Goal: Task Accomplishment & Management: Complete application form

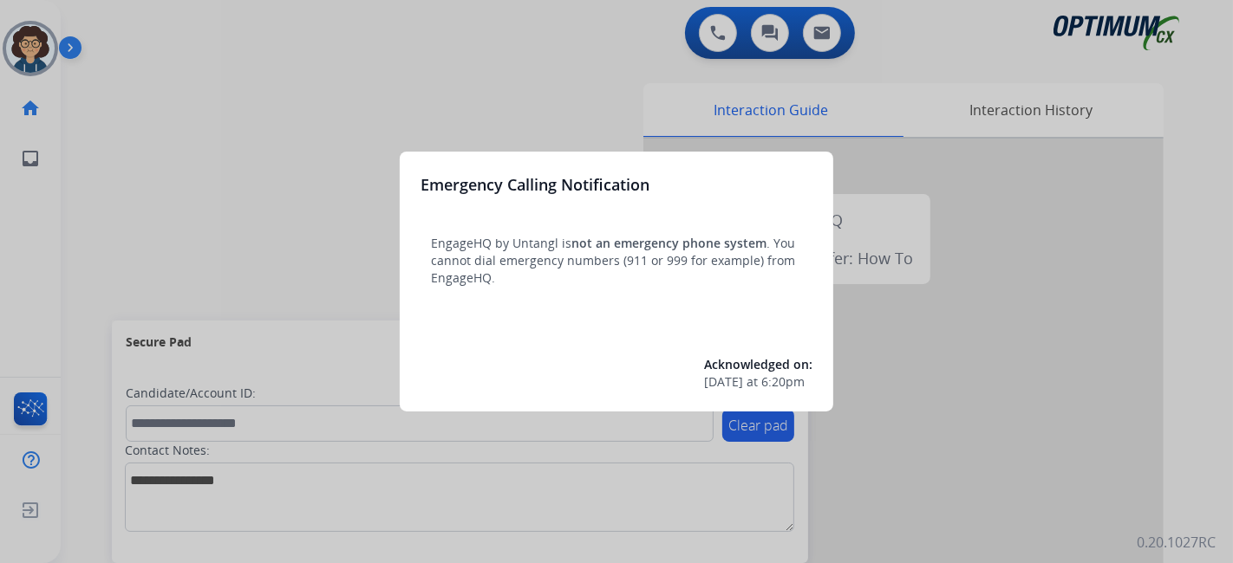
click at [81, 302] on div at bounding box center [616, 281] width 1233 height 563
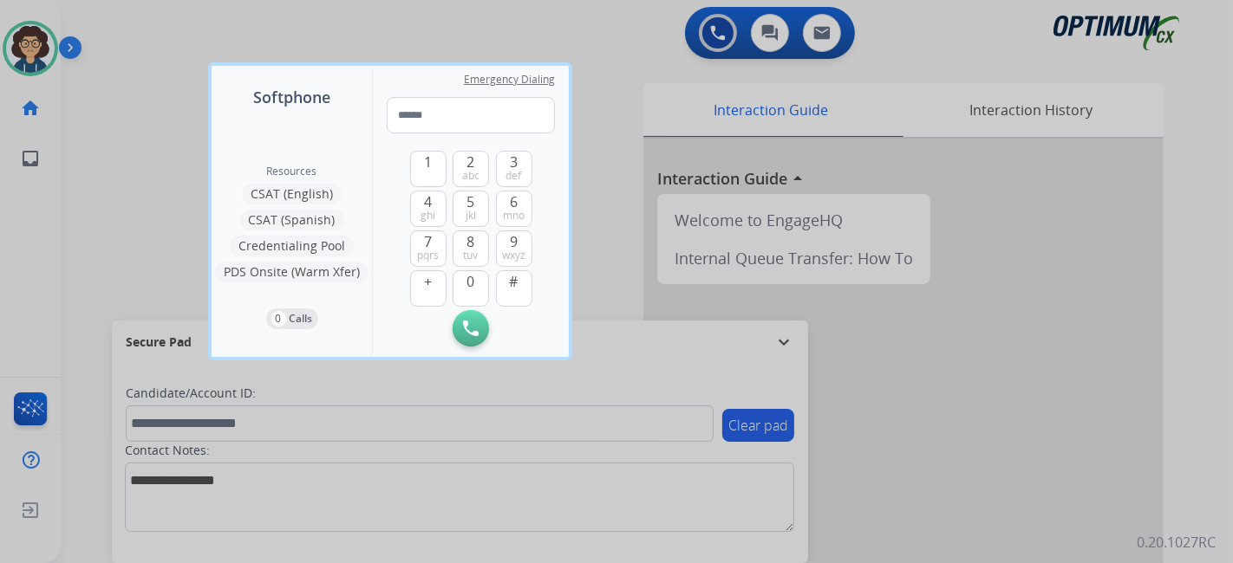
click at [91, 292] on div at bounding box center [616, 281] width 1233 height 563
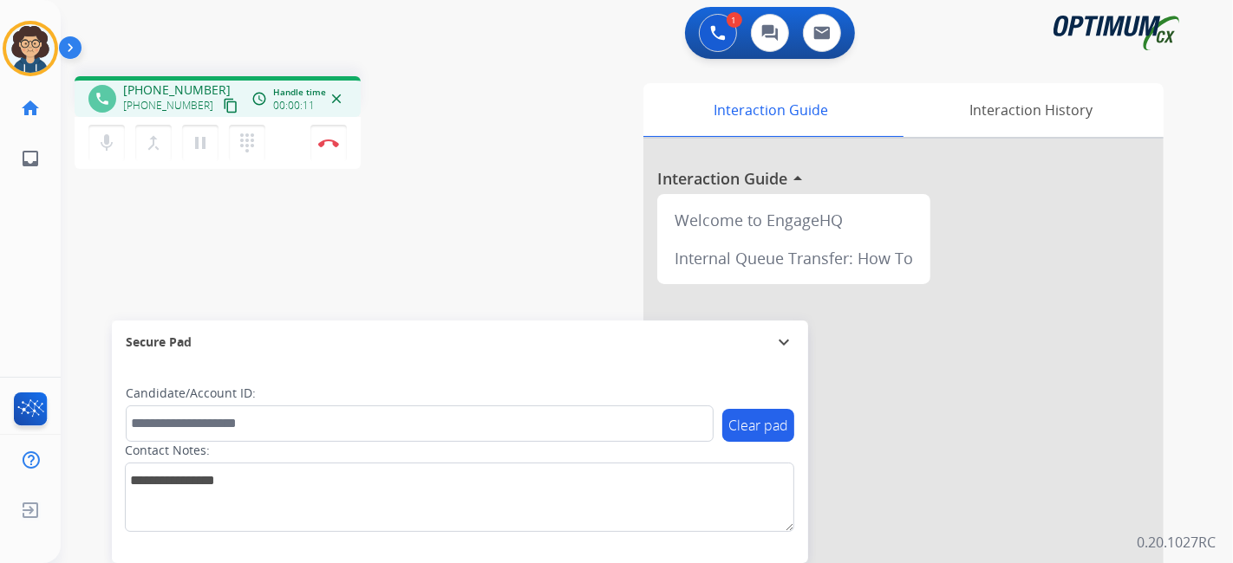
click at [223, 110] on mat-icon "content_copy" at bounding box center [231, 106] width 16 height 16
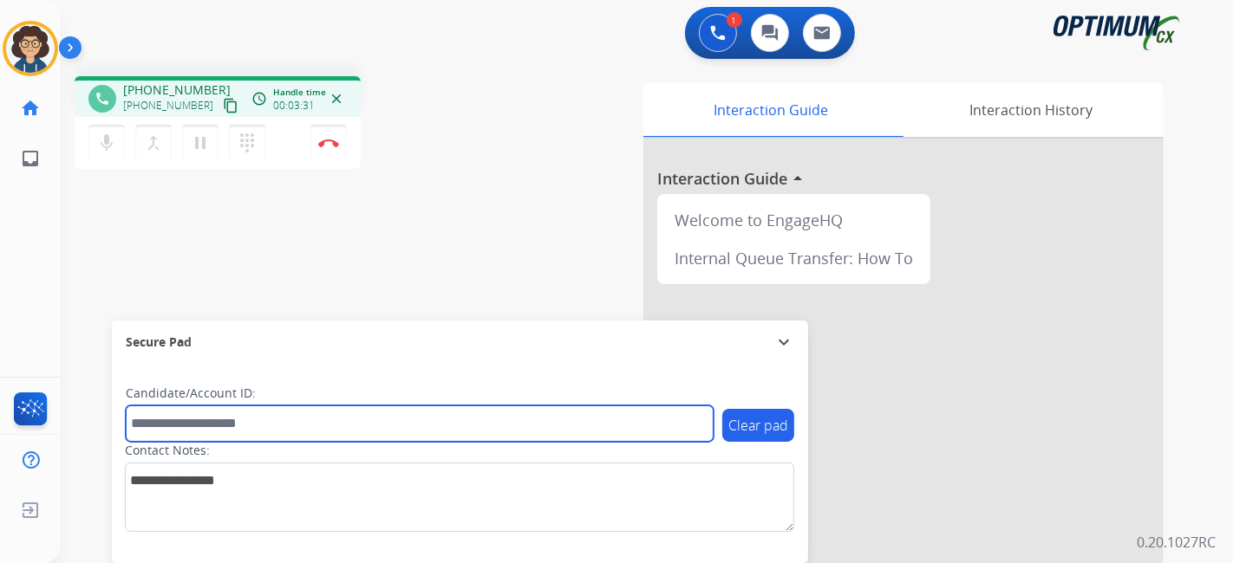
click at [289, 425] on input "text" at bounding box center [420, 424] width 588 height 36
paste input "*******"
type input "*******"
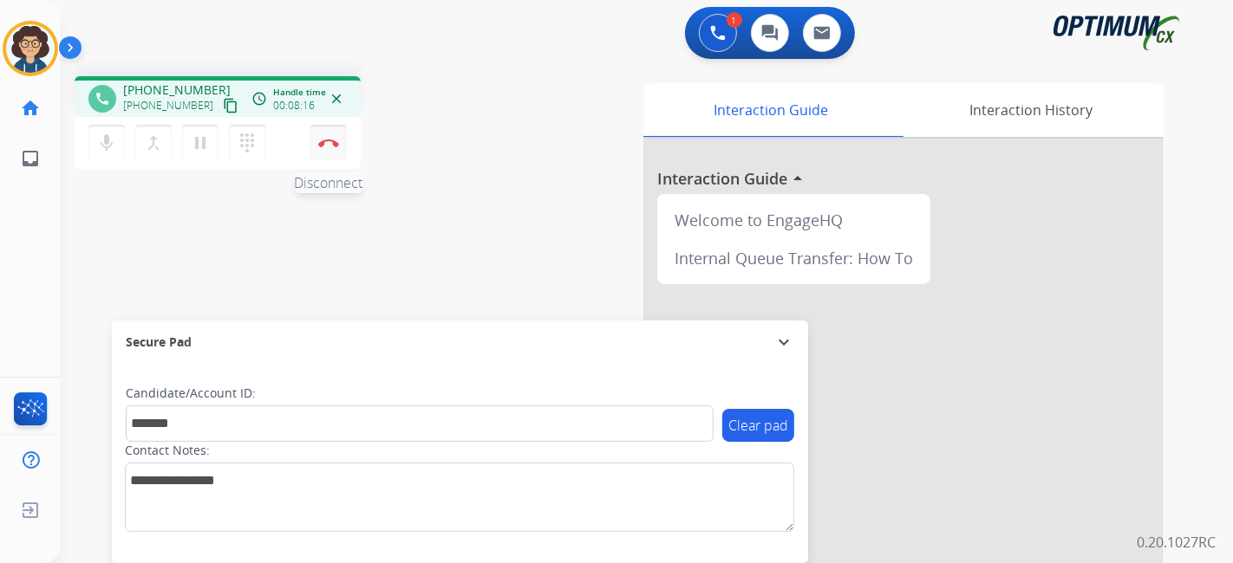
click at [331, 149] on button "Disconnect" at bounding box center [328, 143] width 36 height 36
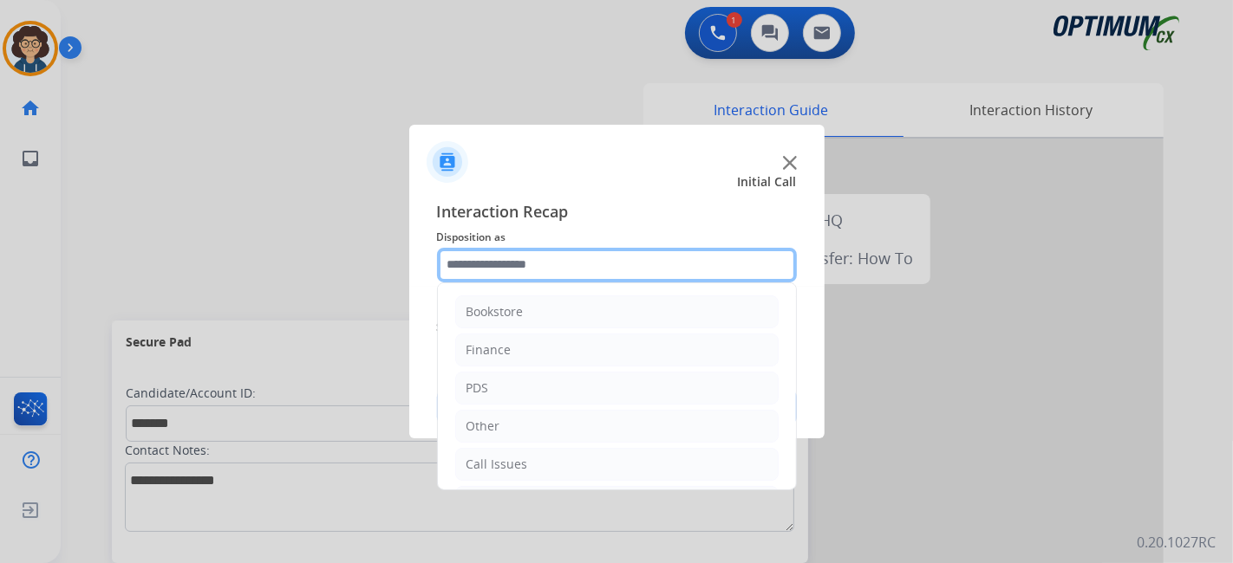
click at [615, 266] on input "text" at bounding box center [617, 265] width 360 height 35
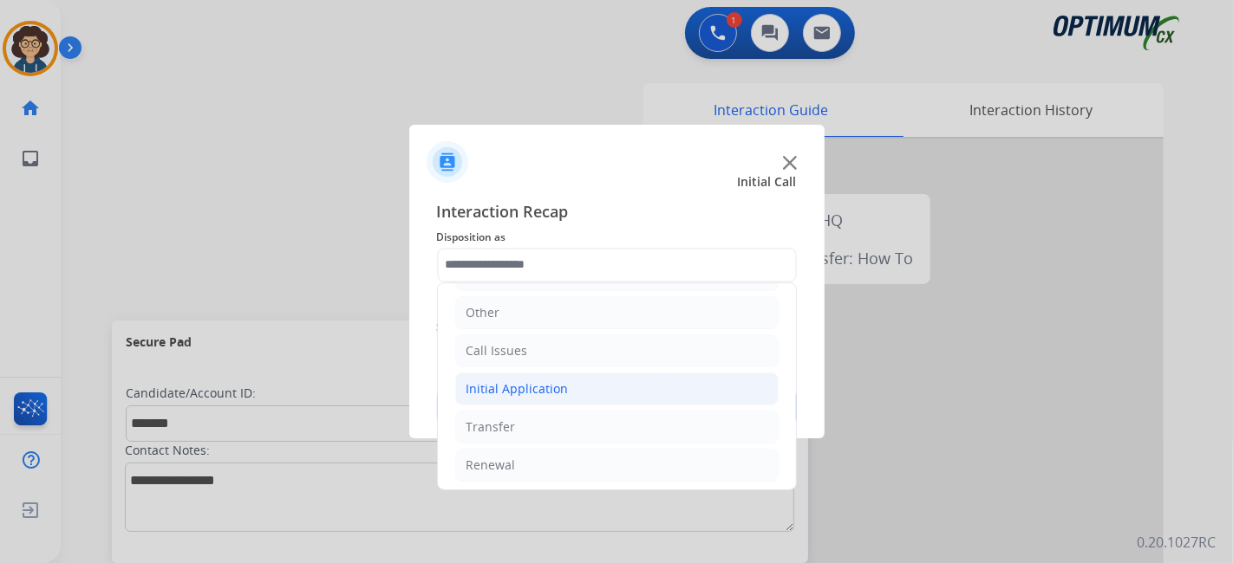
click at [591, 387] on li "Initial Application" at bounding box center [616, 389] width 323 height 33
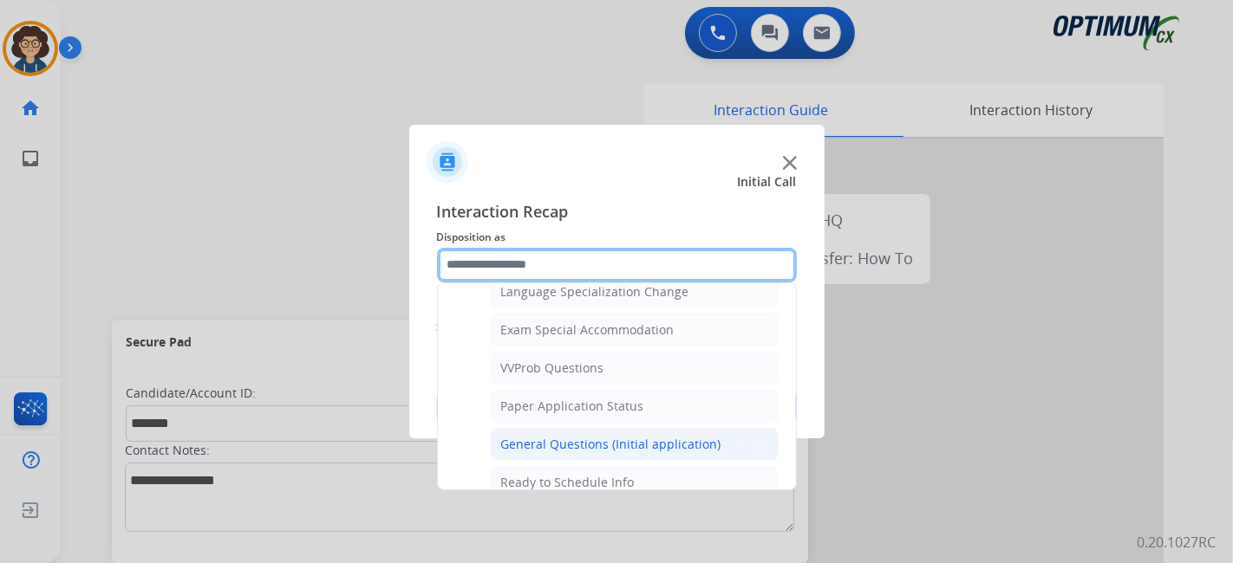
scroll to position [881, 0]
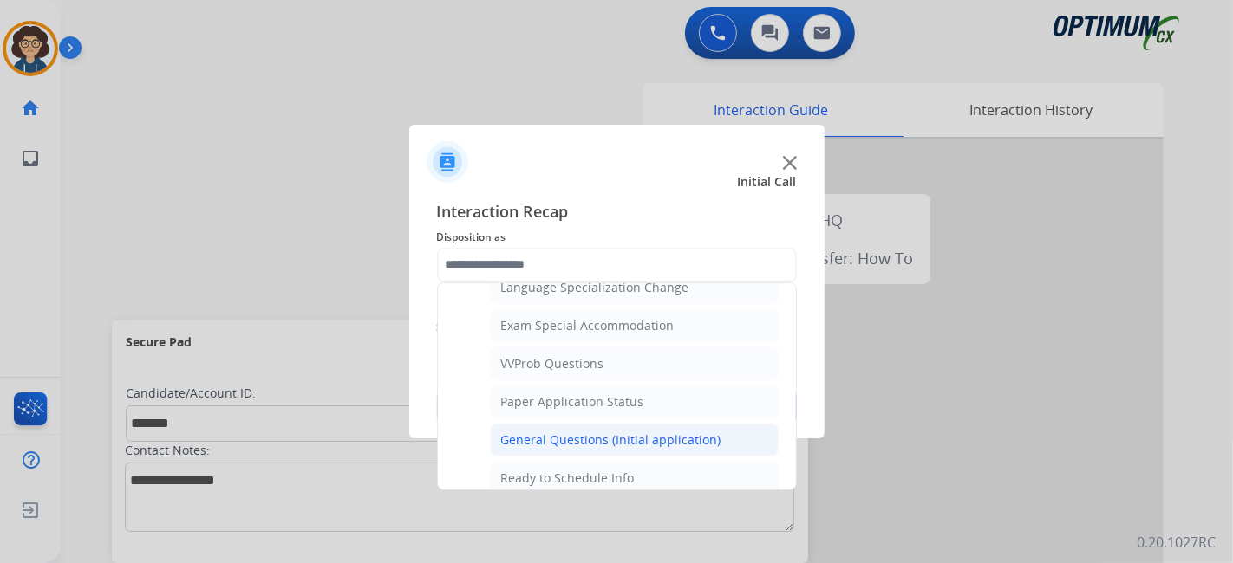
click at [705, 432] on div "General Questions (Initial application)" at bounding box center [611, 440] width 220 height 17
type input "**********"
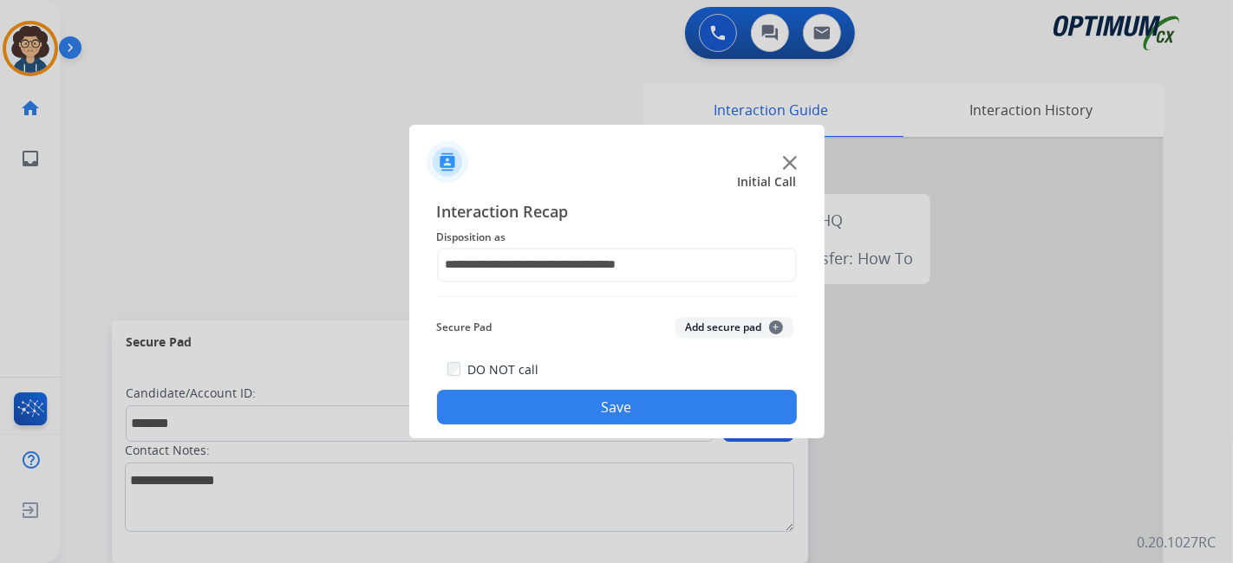
drag, startPoint x: 718, startPoint y: 321, endPoint x: 710, endPoint y: 328, distance: 10.4
click at [710, 328] on button "Add secure pad +" at bounding box center [734, 327] width 118 height 21
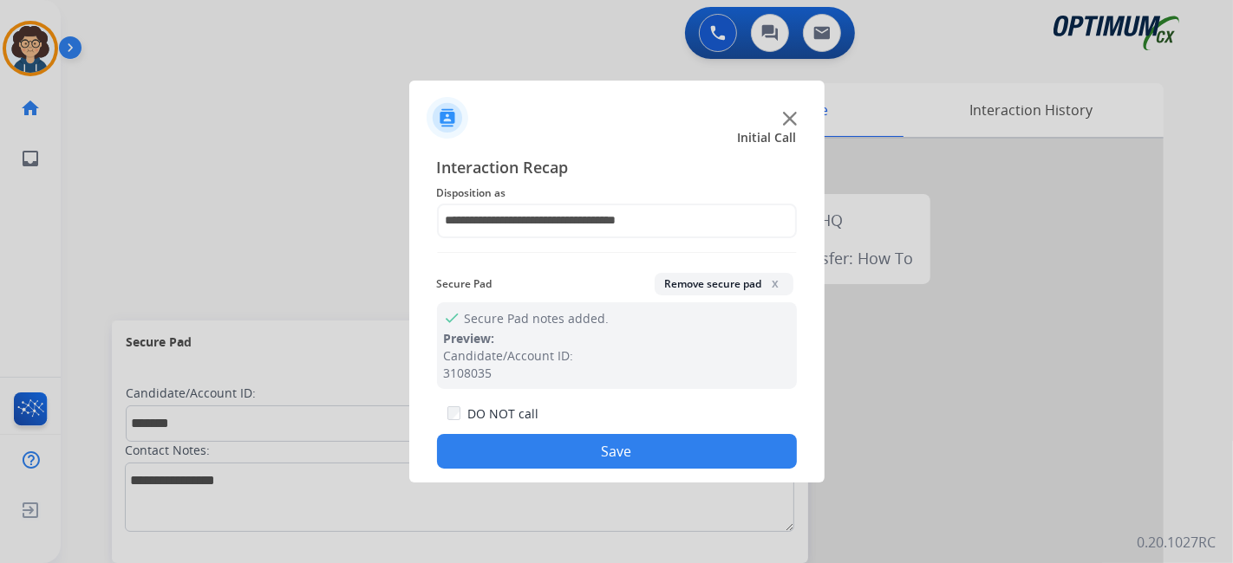
drag, startPoint x: 614, startPoint y: 444, endPoint x: 379, endPoint y: 63, distance: 447.2
click at [602, 429] on div "DO NOT call Save" at bounding box center [617, 436] width 360 height 66
click at [618, 460] on button "Save" at bounding box center [617, 451] width 360 height 35
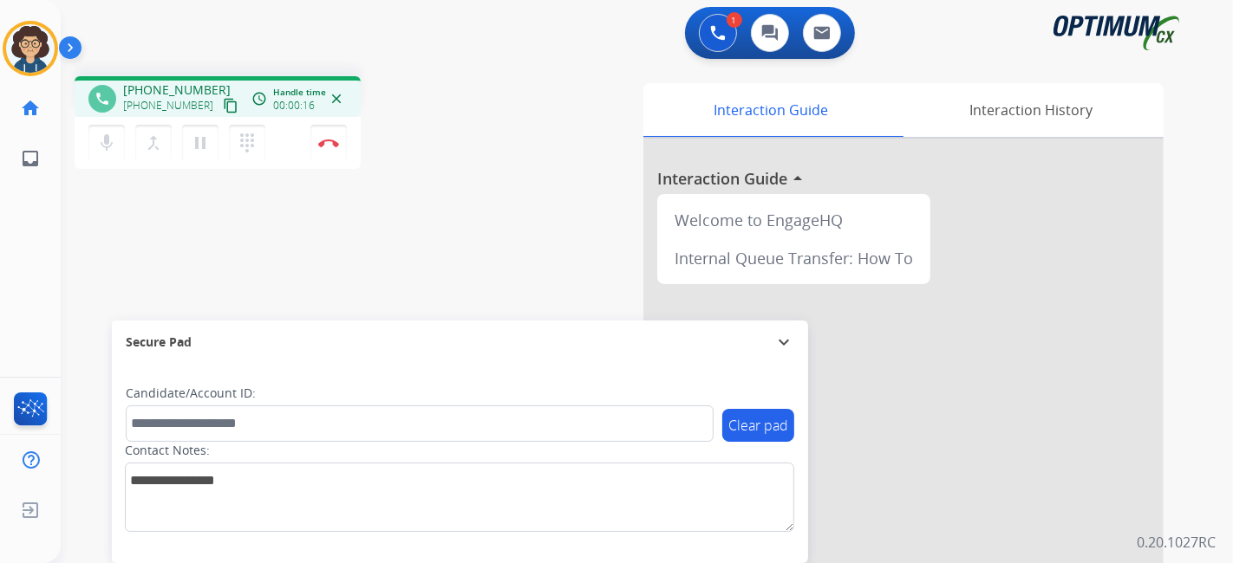
drag, startPoint x: 212, startPoint y: 104, endPoint x: 281, endPoint y: 9, distance: 117.4
click at [223, 100] on mat-icon "content_copy" at bounding box center [231, 106] width 16 height 16
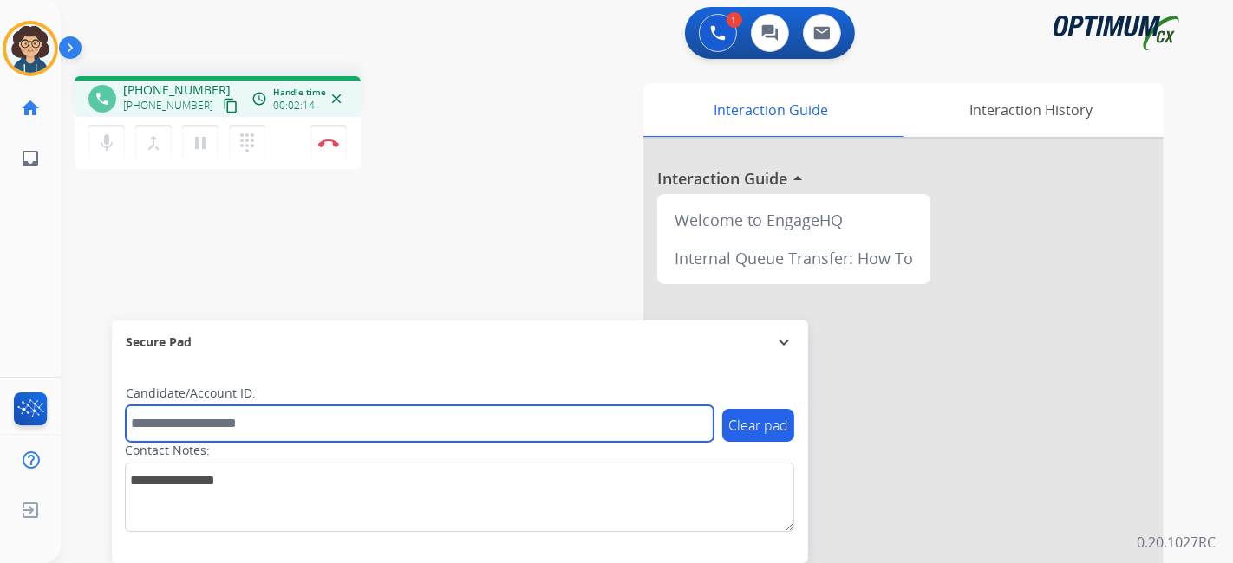
click at [396, 429] on input "text" at bounding box center [420, 424] width 588 height 36
paste input "*******"
type input "*******"
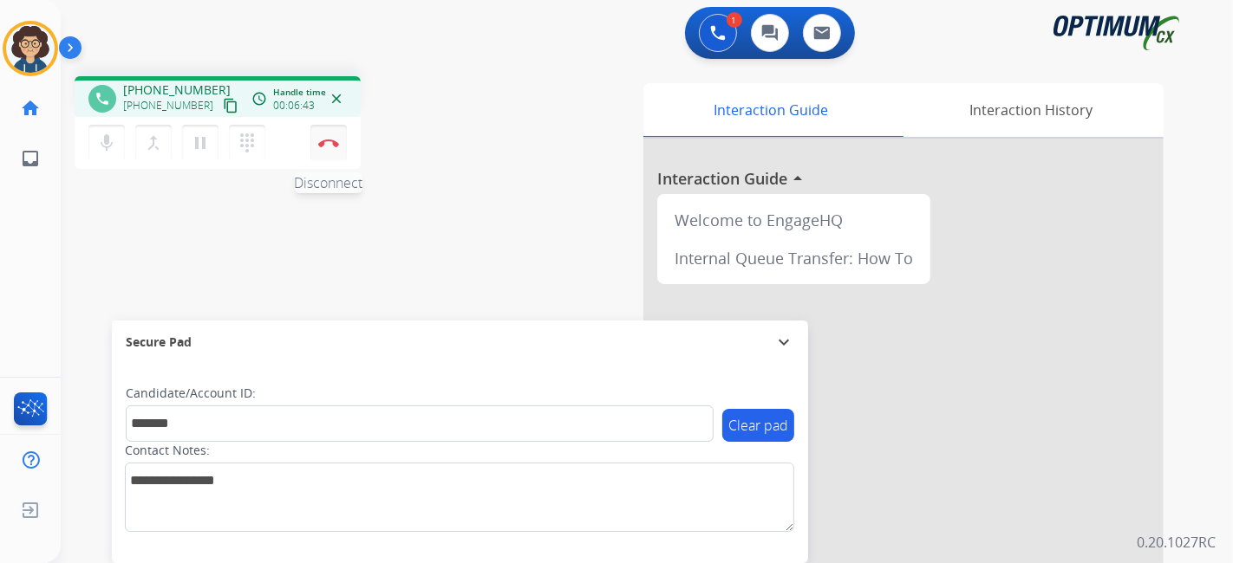
click at [329, 141] on img at bounding box center [328, 143] width 21 height 9
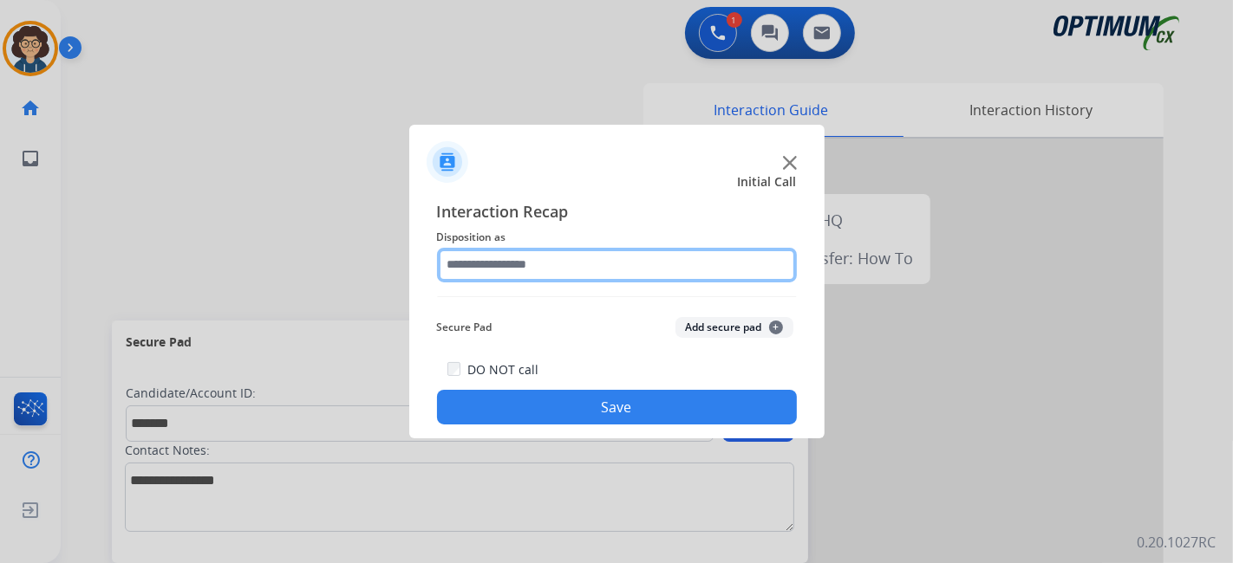
click at [544, 269] on input "text" at bounding box center [617, 265] width 360 height 35
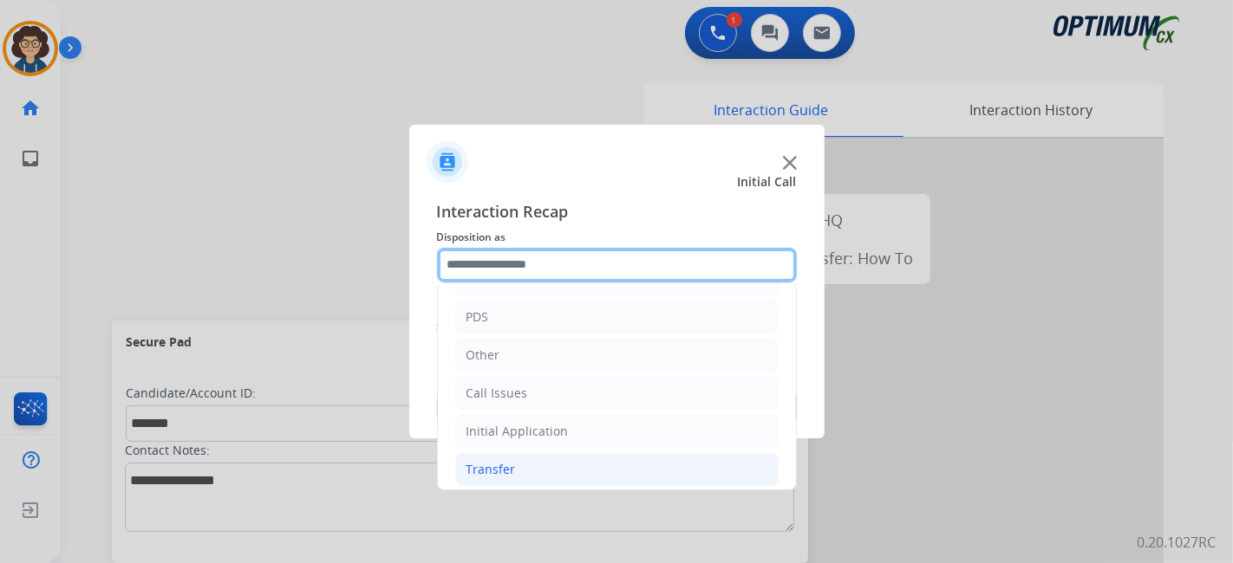
scroll to position [114, 0]
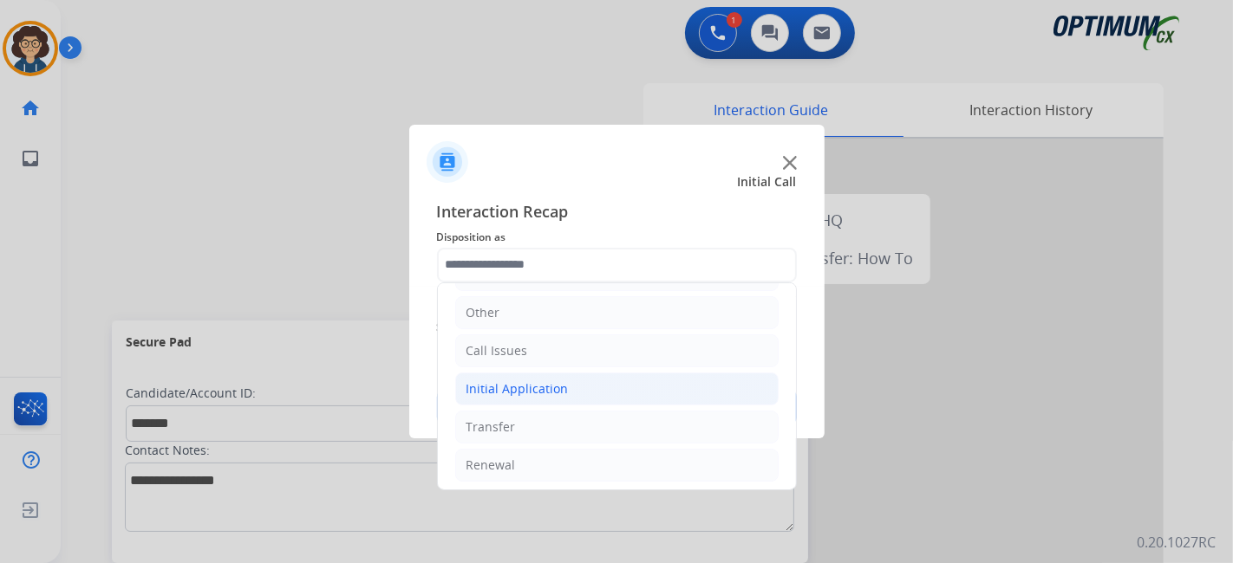
drag, startPoint x: 645, startPoint y: 396, endPoint x: 705, endPoint y: 383, distance: 61.2
click at [645, 394] on li "Initial Application" at bounding box center [616, 389] width 323 height 33
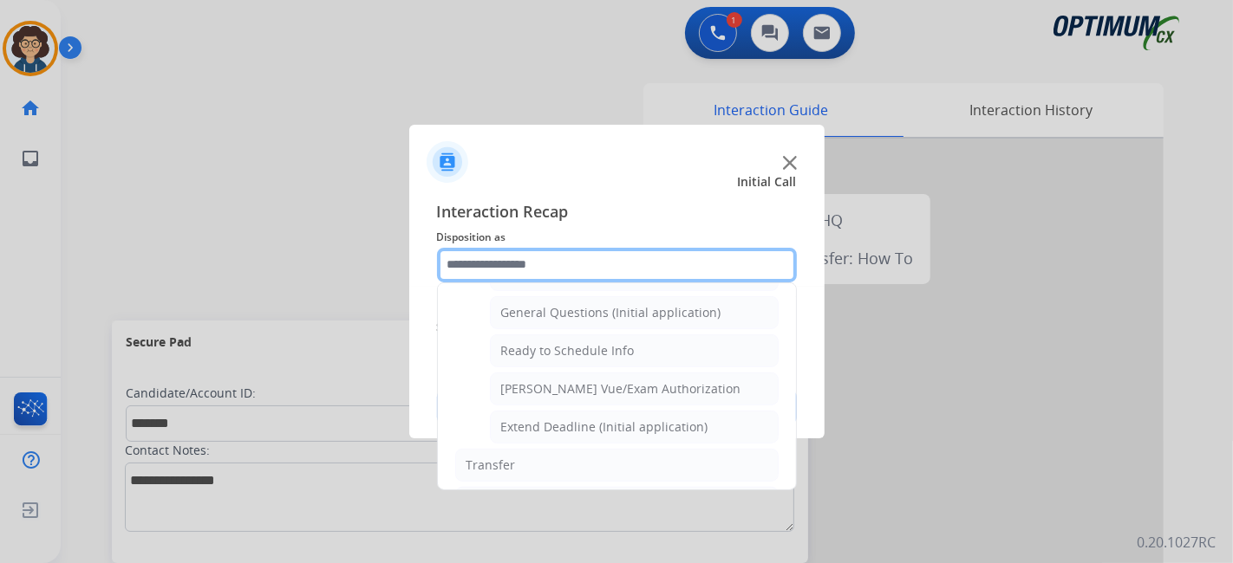
scroll to position [919, 0]
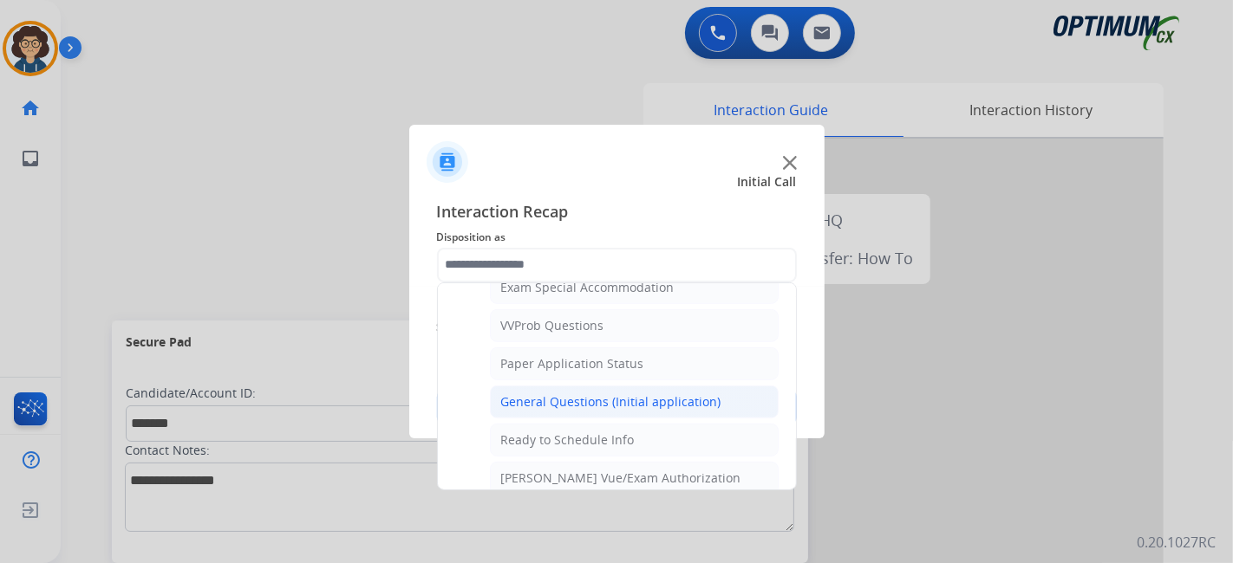
click at [734, 400] on li "General Questions (Initial application)" at bounding box center [634, 402] width 289 height 33
type input "**********"
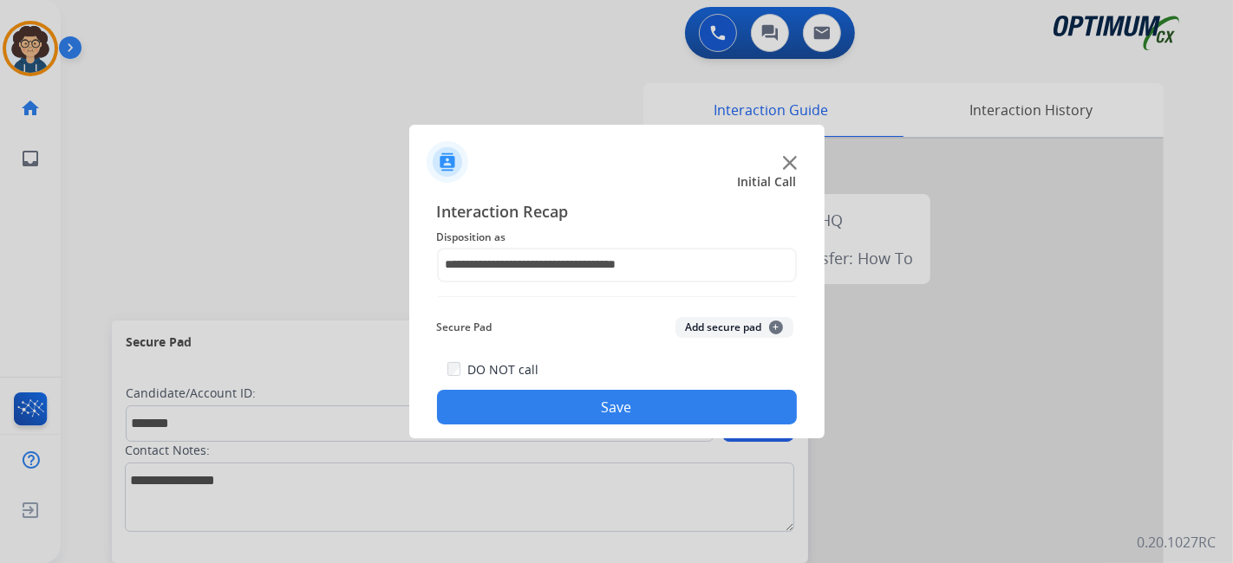
click at [740, 327] on button "Add secure pad +" at bounding box center [734, 327] width 118 height 21
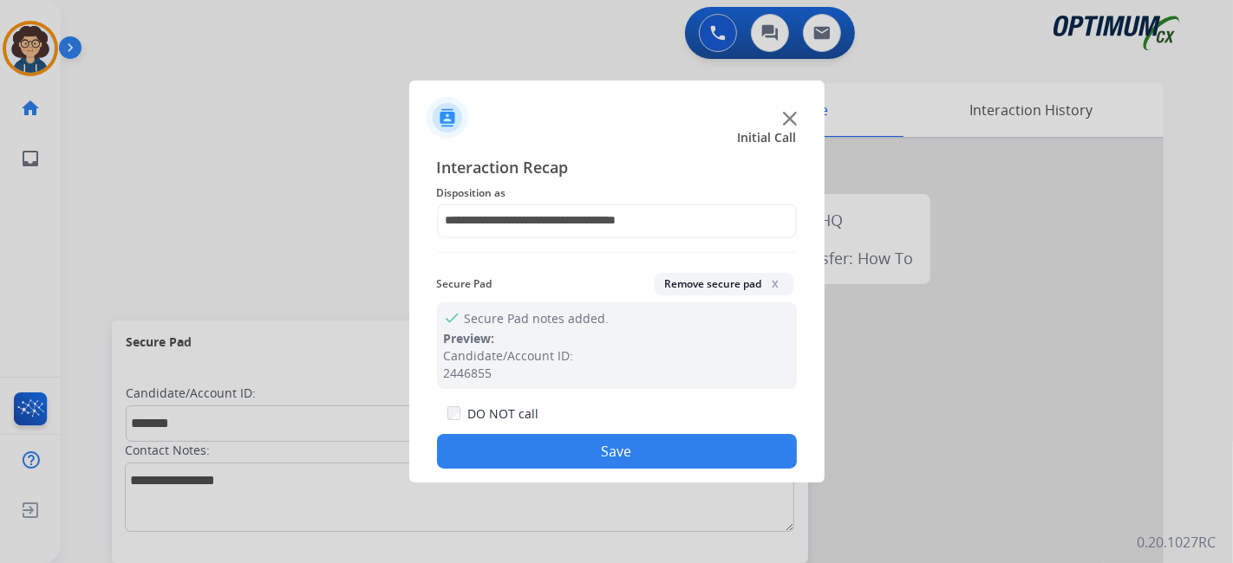
click at [673, 457] on button "Save" at bounding box center [617, 451] width 360 height 35
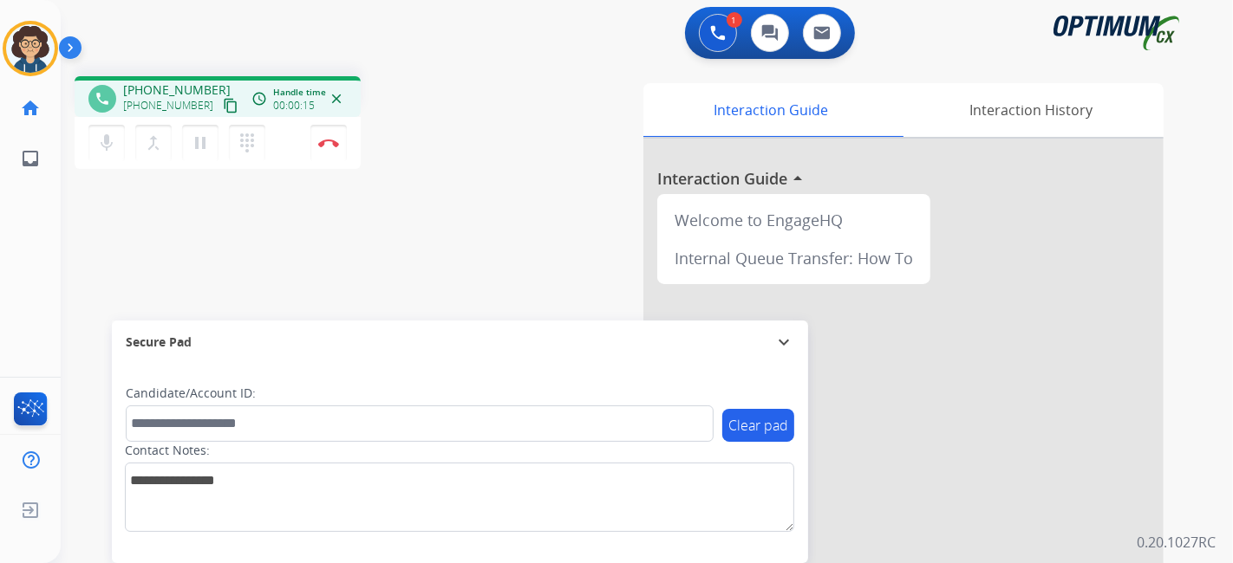
drag, startPoint x: 205, startPoint y: 107, endPoint x: 279, endPoint y: 17, distance: 116.4
click at [223, 107] on mat-icon "content_copy" at bounding box center [231, 106] width 16 height 16
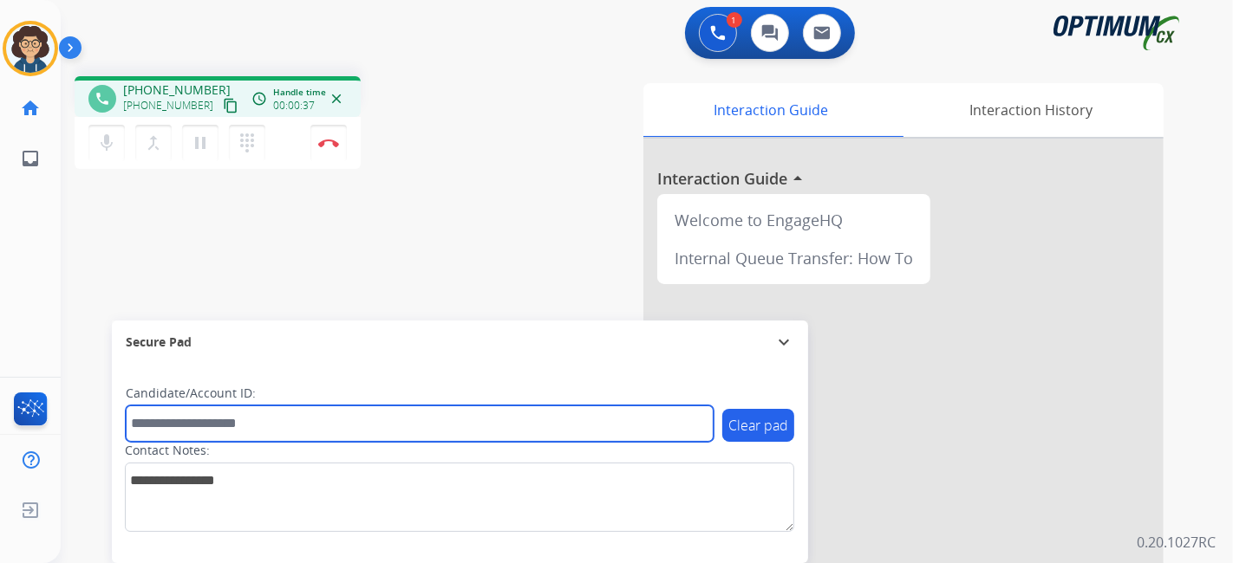
click at [260, 425] on input "text" at bounding box center [420, 424] width 588 height 36
paste input "*******"
type input "*******"
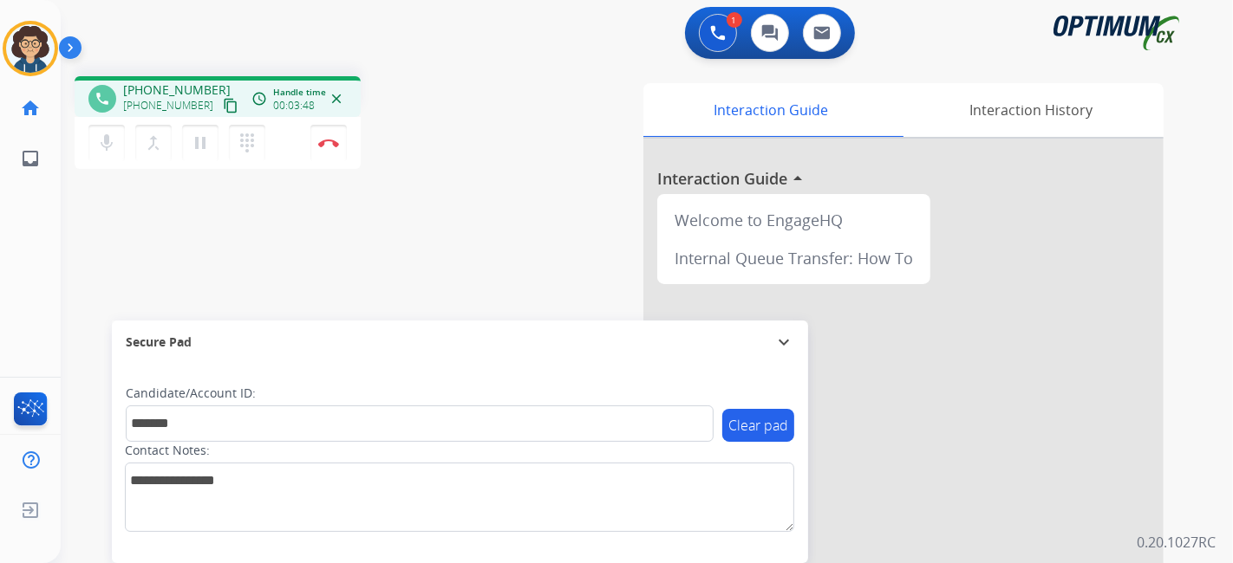
click at [462, 283] on div "phone +14198190046 +14198190046 content_copy access_time Call metrics Queue 00:…" at bounding box center [626, 423] width 1130 height 723
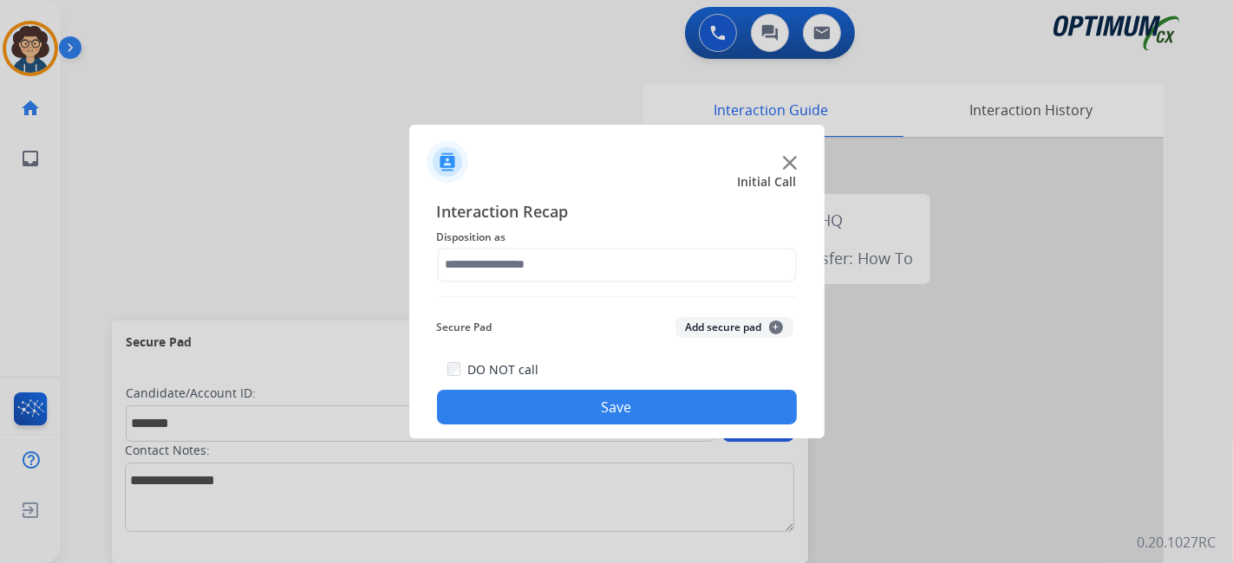
drag, startPoint x: 1135, startPoint y: 16, endPoint x: 730, endPoint y: 313, distance: 502.9
click at [730, 313] on div "Secure Pad Add secure pad +" at bounding box center [617, 327] width 360 height 35
click at [725, 323] on button "Add secure pad +" at bounding box center [734, 327] width 118 height 21
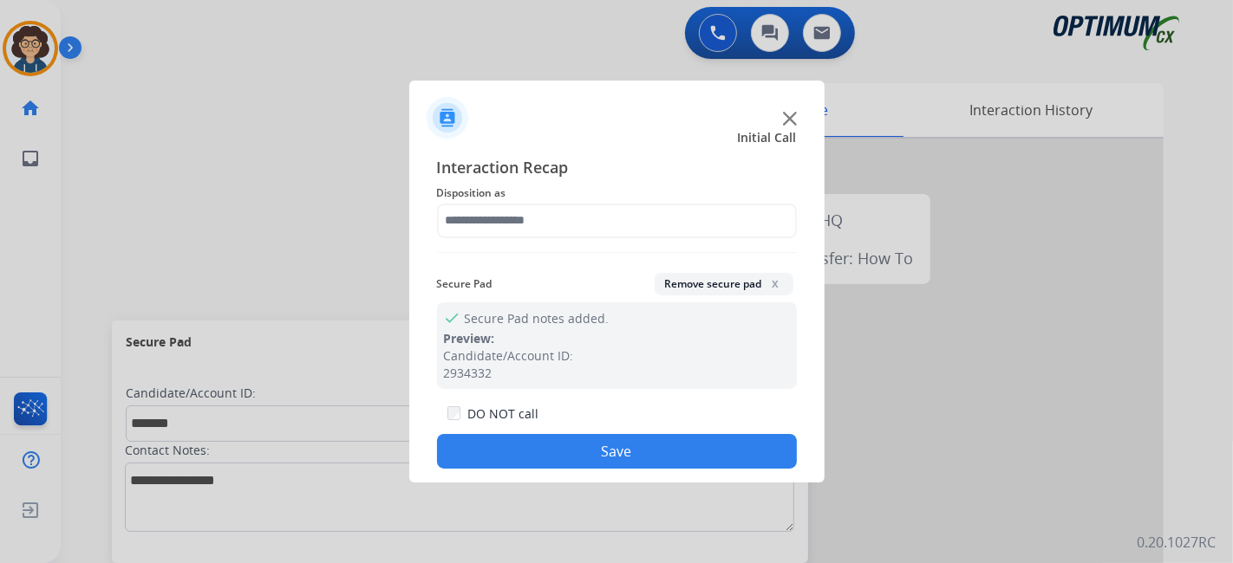
click at [660, 250] on div "Interaction Recap Disposition as Secure Pad Remove secure pad x check Secure Pa…" at bounding box center [617, 312] width 360 height 315
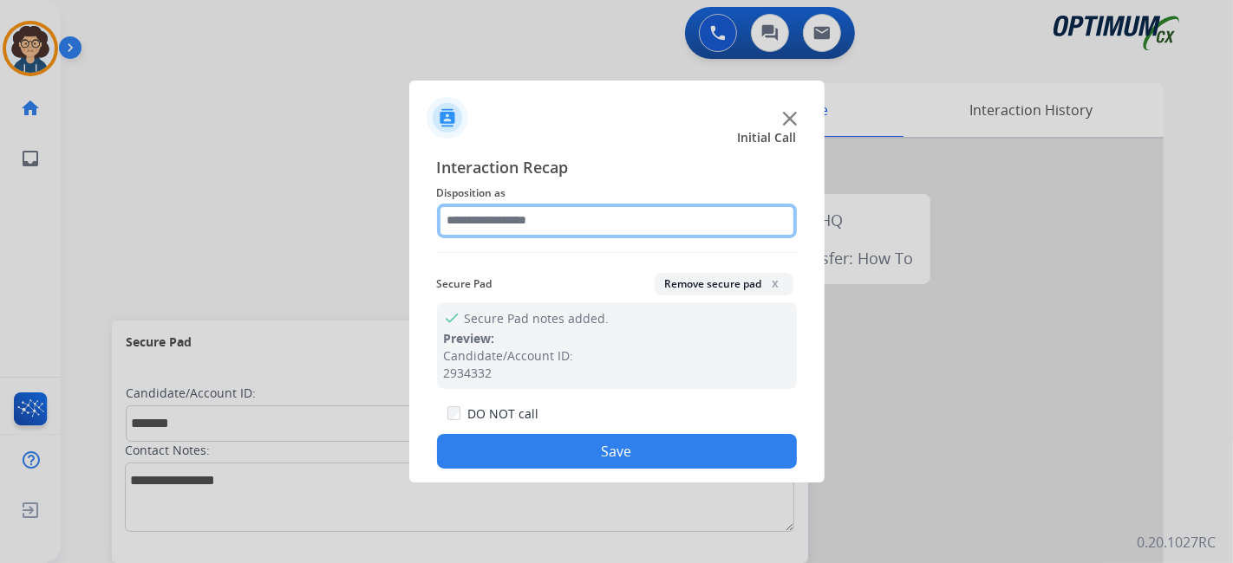
click at [650, 205] on input "text" at bounding box center [617, 221] width 360 height 35
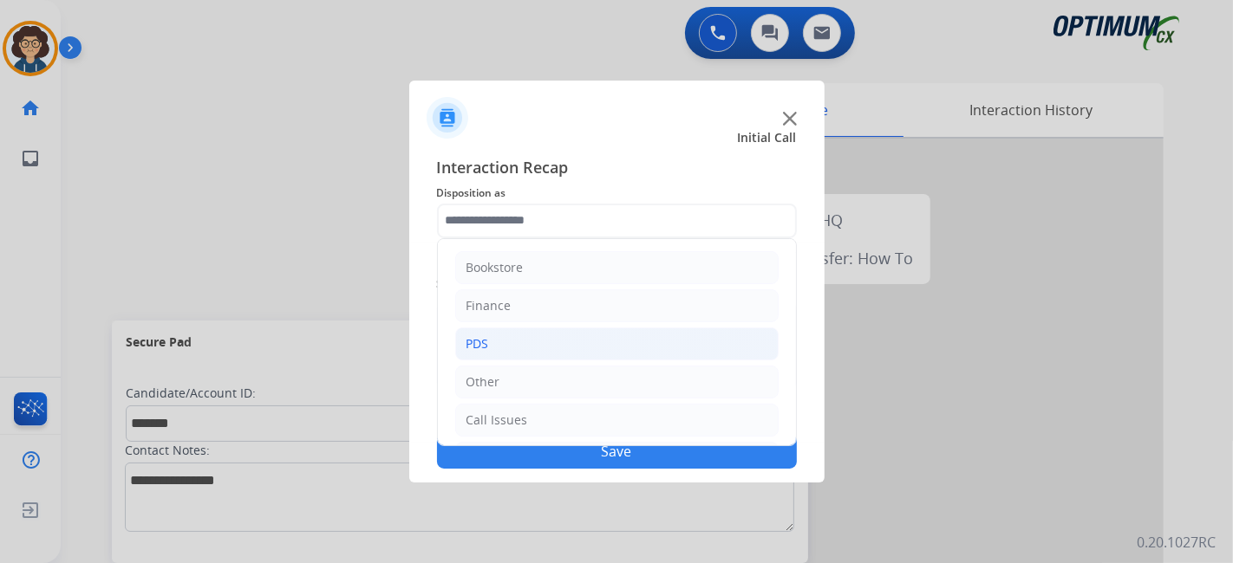
click at [654, 337] on li "PDS" at bounding box center [616, 344] width 323 height 33
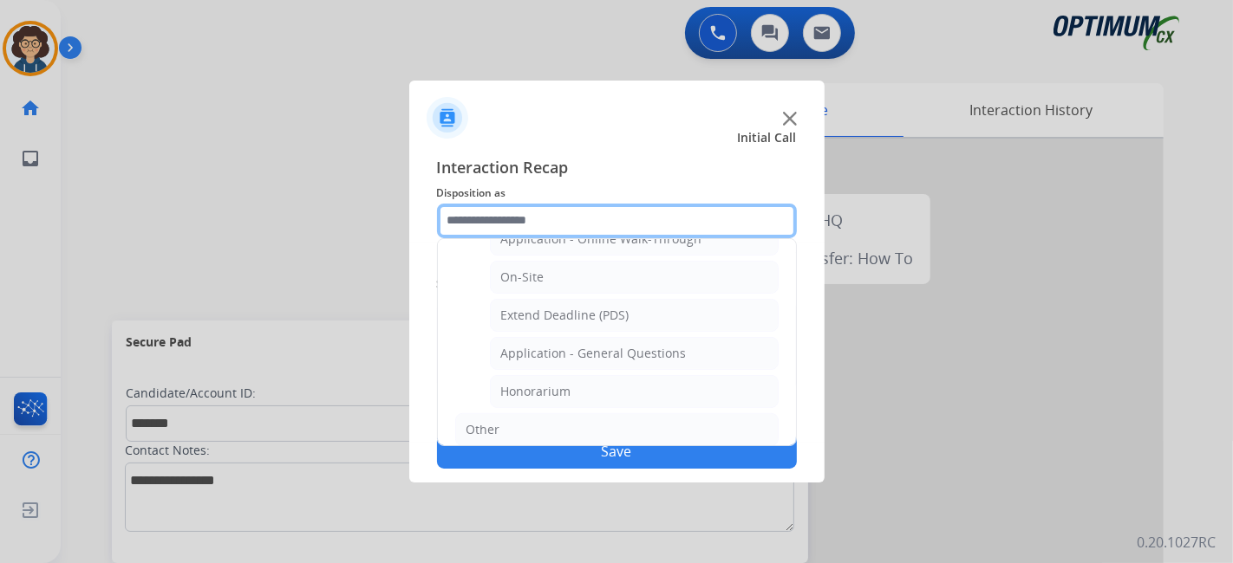
scroll to position [435, 0]
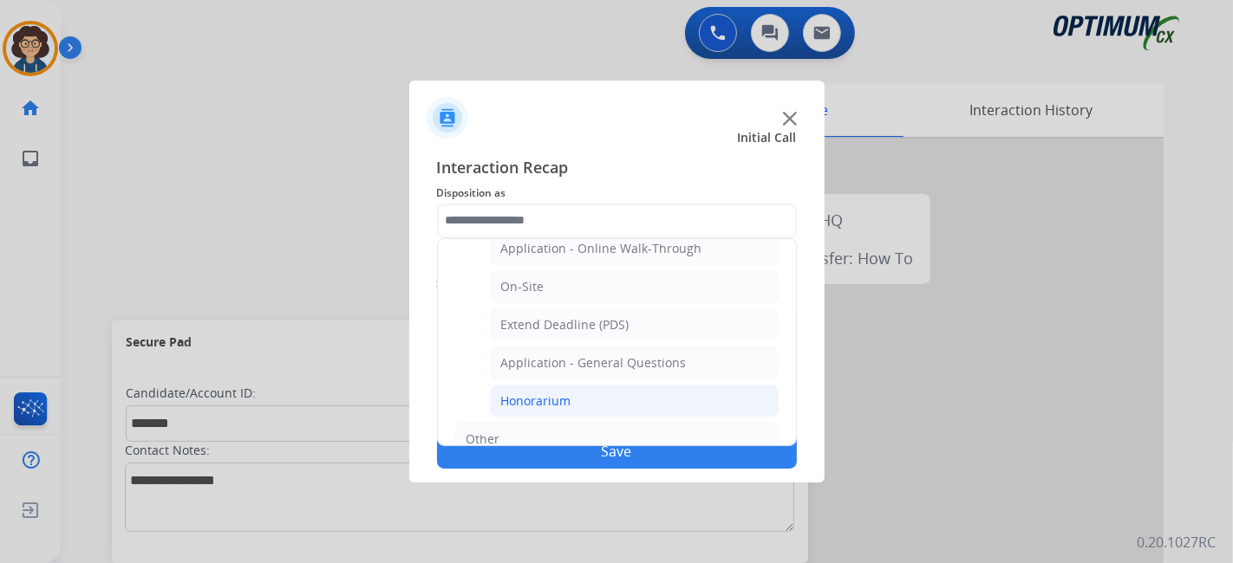
click at [700, 394] on li "Honorarium" at bounding box center [634, 401] width 289 height 33
type input "**********"
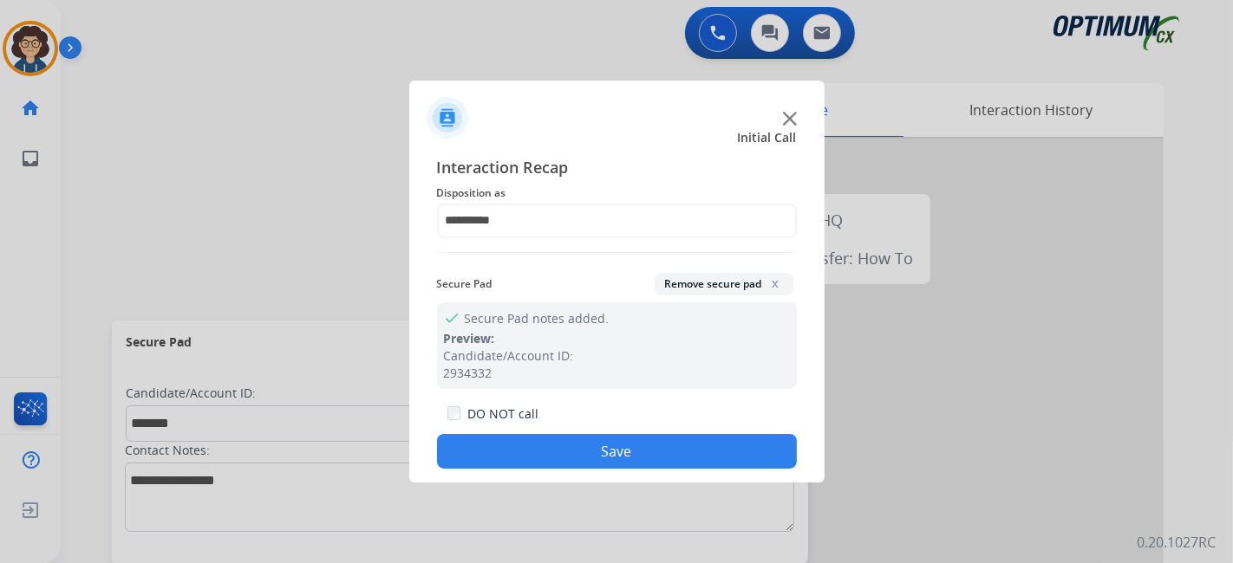
click at [589, 459] on button "Save" at bounding box center [617, 451] width 360 height 35
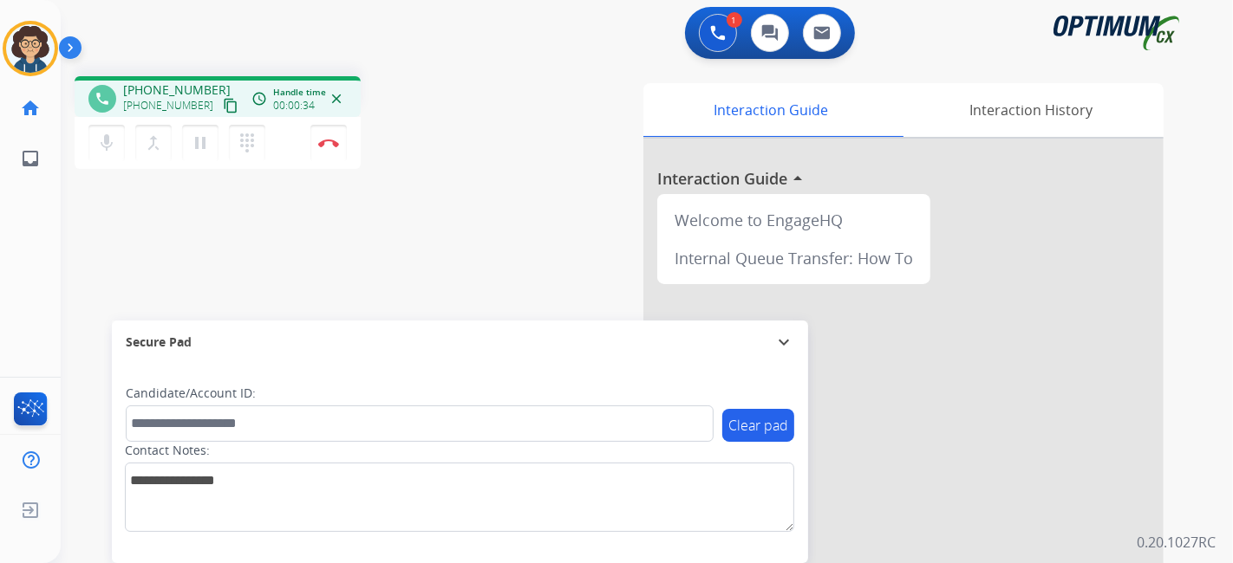
click at [223, 99] on mat-icon "content_copy" at bounding box center [231, 106] width 16 height 16
click at [343, 146] on button "Disconnect" at bounding box center [328, 143] width 36 height 36
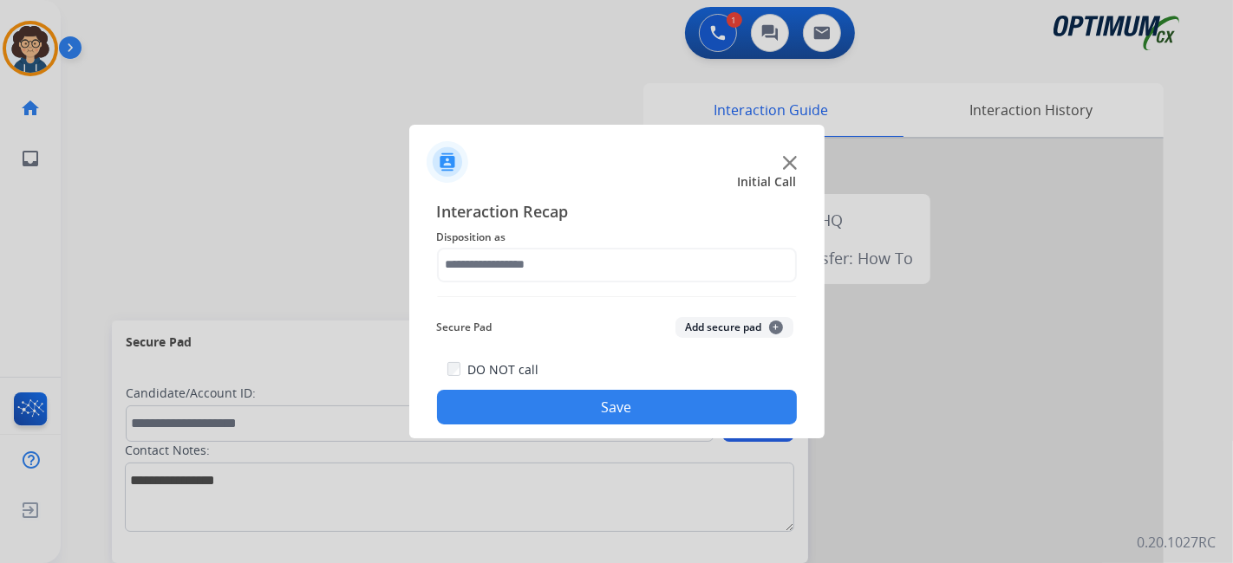
click at [675, 286] on div "Interaction Recap Disposition as Secure Pad Add secure pad + DO NOT call Save" at bounding box center [617, 312] width 360 height 226
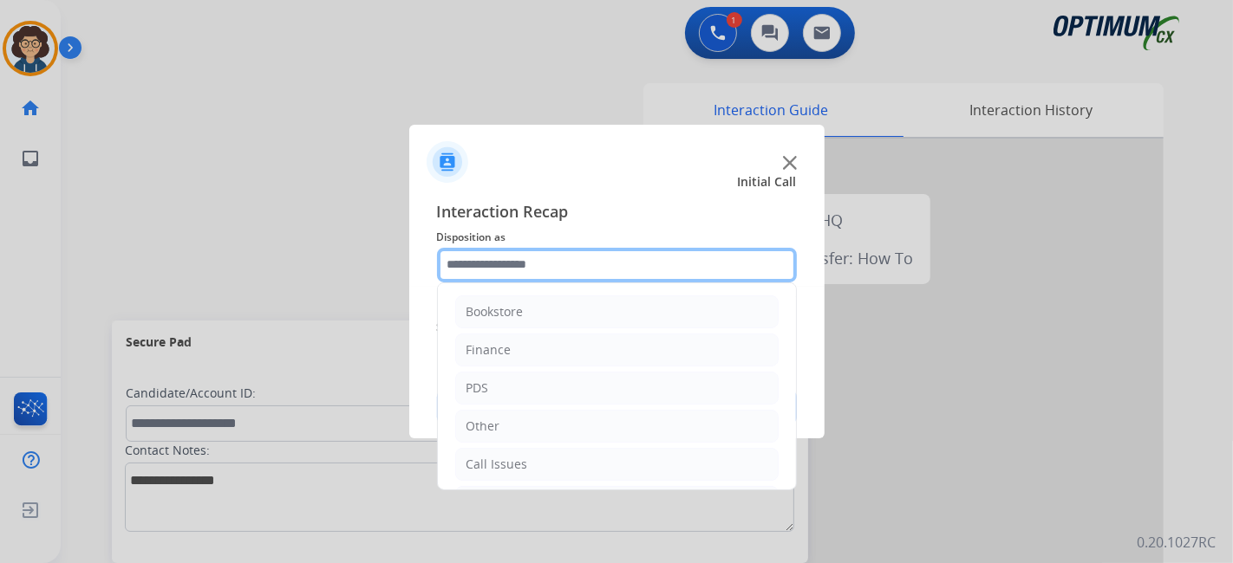
click at [670, 268] on input "text" at bounding box center [617, 265] width 360 height 35
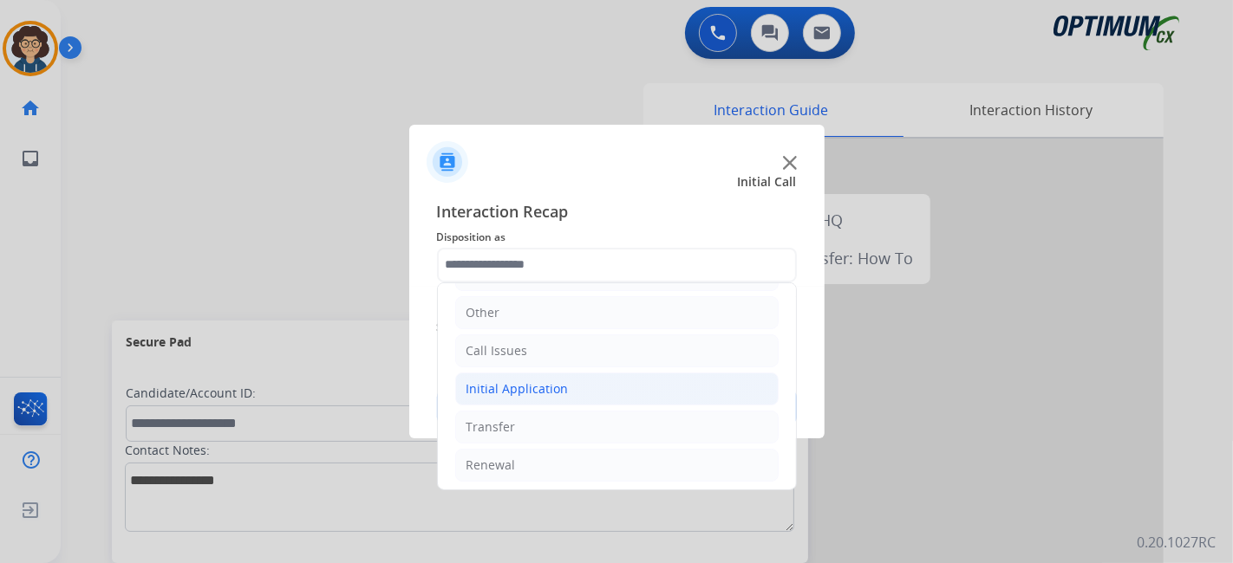
click at [647, 380] on li "Initial Application" at bounding box center [616, 389] width 323 height 33
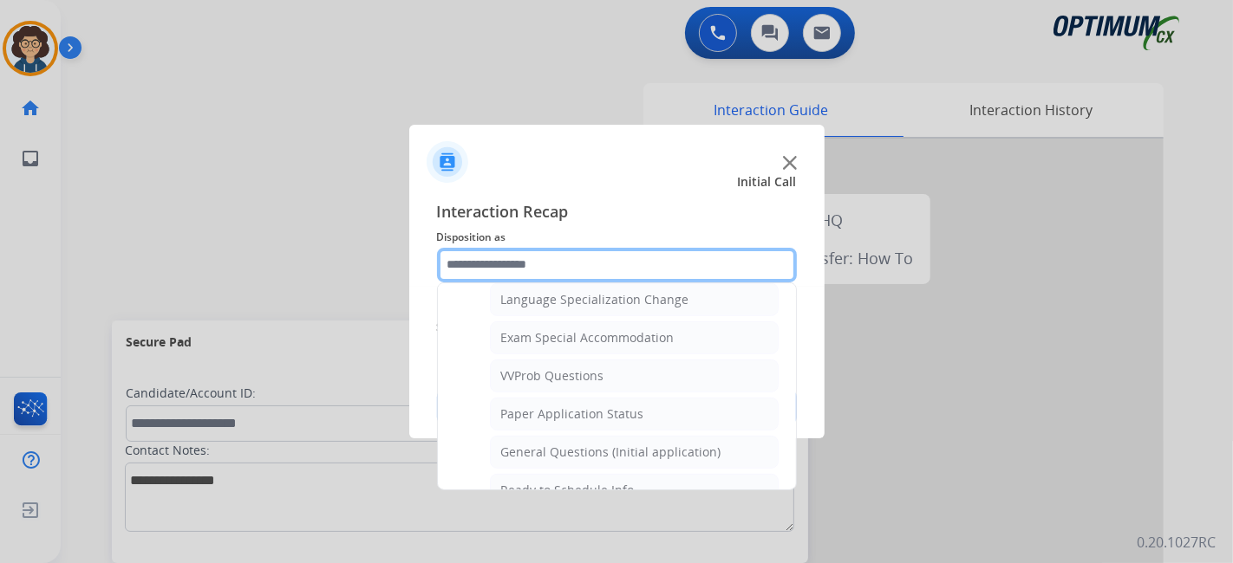
scroll to position [884, 0]
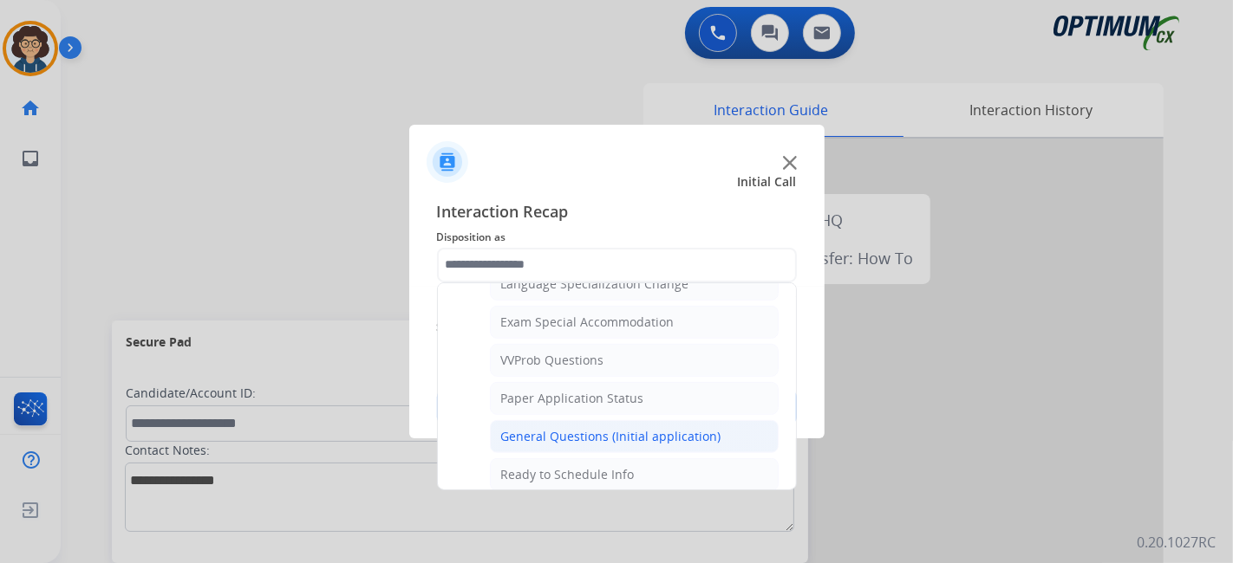
click at [679, 428] on div "General Questions (Initial application)" at bounding box center [611, 436] width 220 height 17
type input "**********"
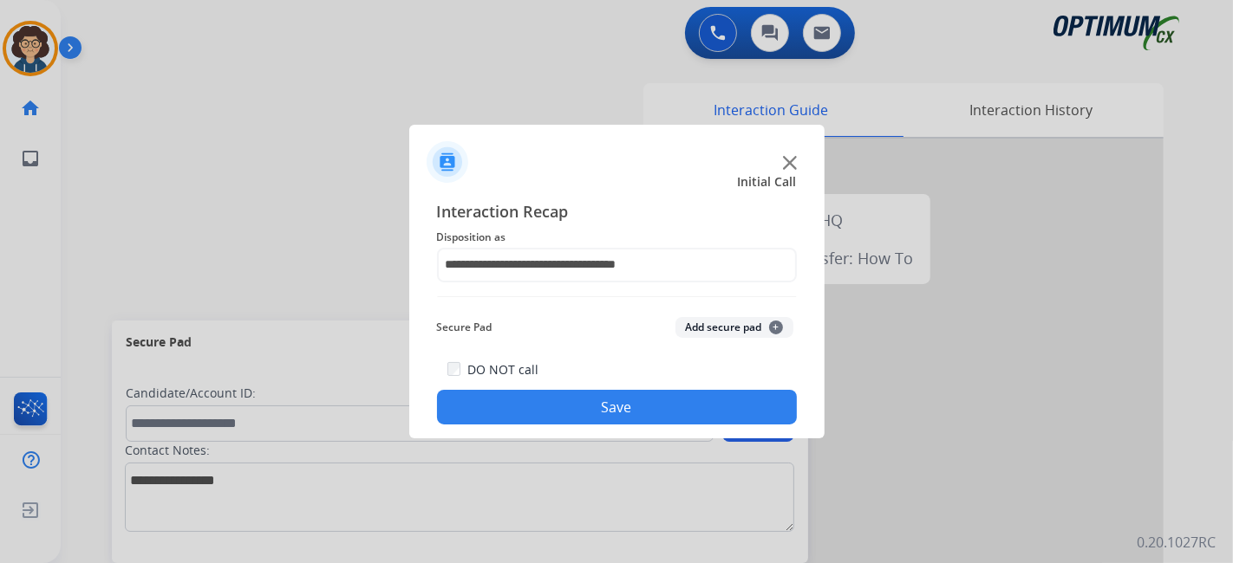
drag, startPoint x: 670, startPoint y: 397, endPoint x: 638, endPoint y: 453, distance: 64.8
click at [669, 397] on button "Save" at bounding box center [617, 407] width 360 height 35
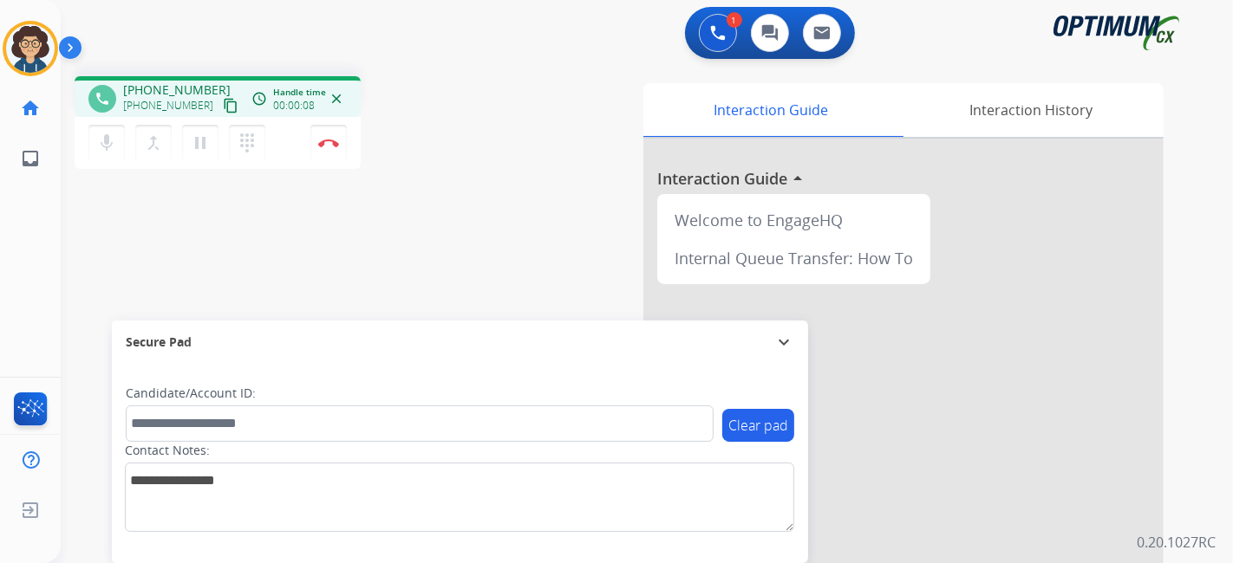
click at [223, 103] on mat-icon "content_copy" at bounding box center [231, 106] width 16 height 16
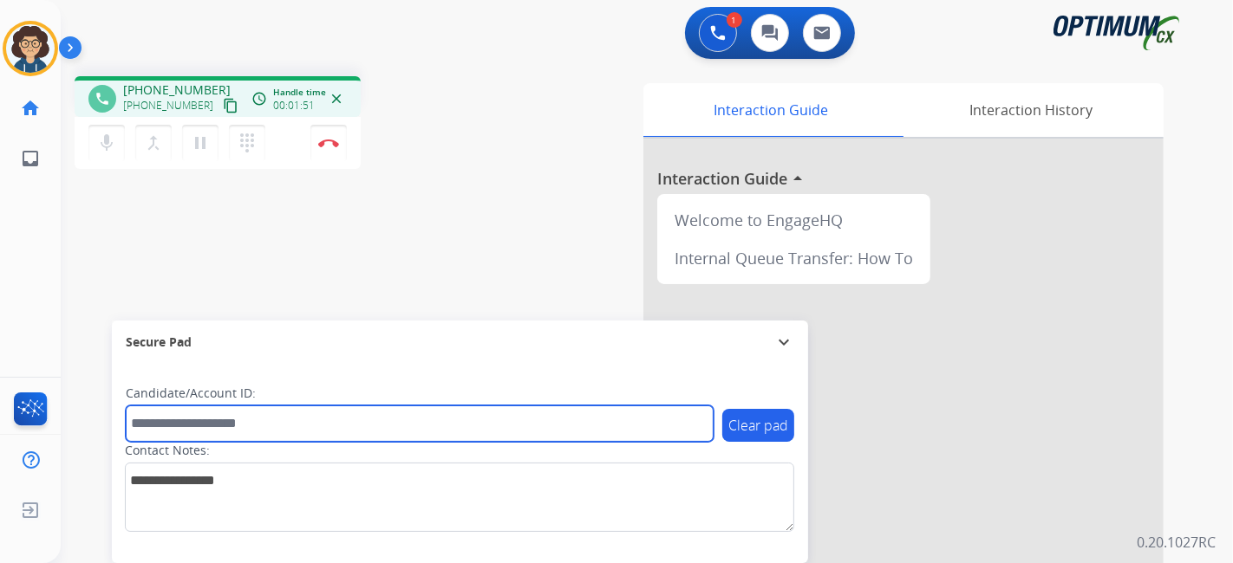
click at [267, 432] on input "text" at bounding box center [420, 424] width 588 height 36
paste input "*******"
type input "*******"
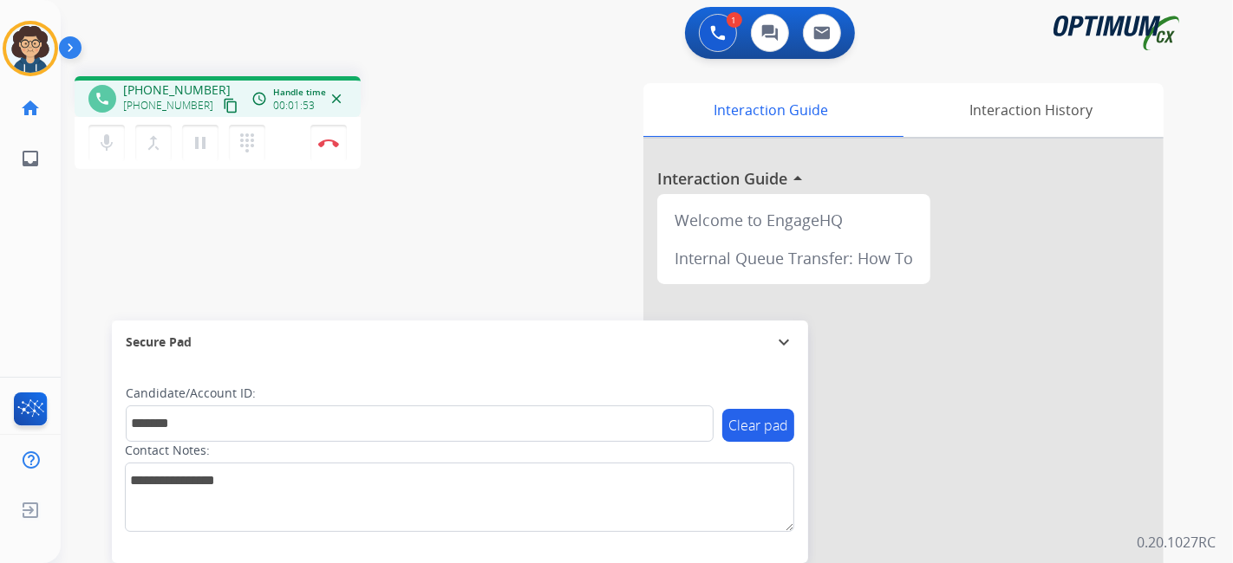
click at [396, 278] on div "phone +15718666161 +15718666161 content_copy access_time Call metrics Queue 00:…" at bounding box center [626, 423] width 1130 height 723
click at [577, 202] on div "Interaction Guide Interaction History Interaction Guide arrow_drop_up Welcome t…" at bounding box center [840, 434] width 646 height 702
click at [319, 136] on button "Disconnect" at bounding box center [328, 143] width 36 height 36
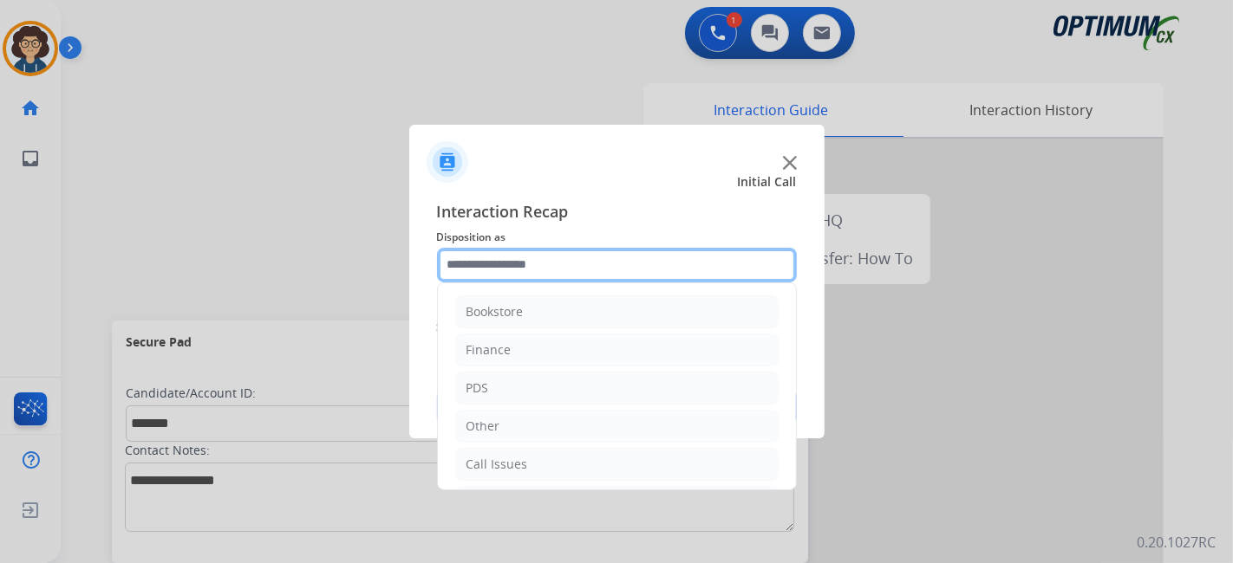
click at [656, 264] on input "text" at bounding box center [617, 265] width 360 height 35
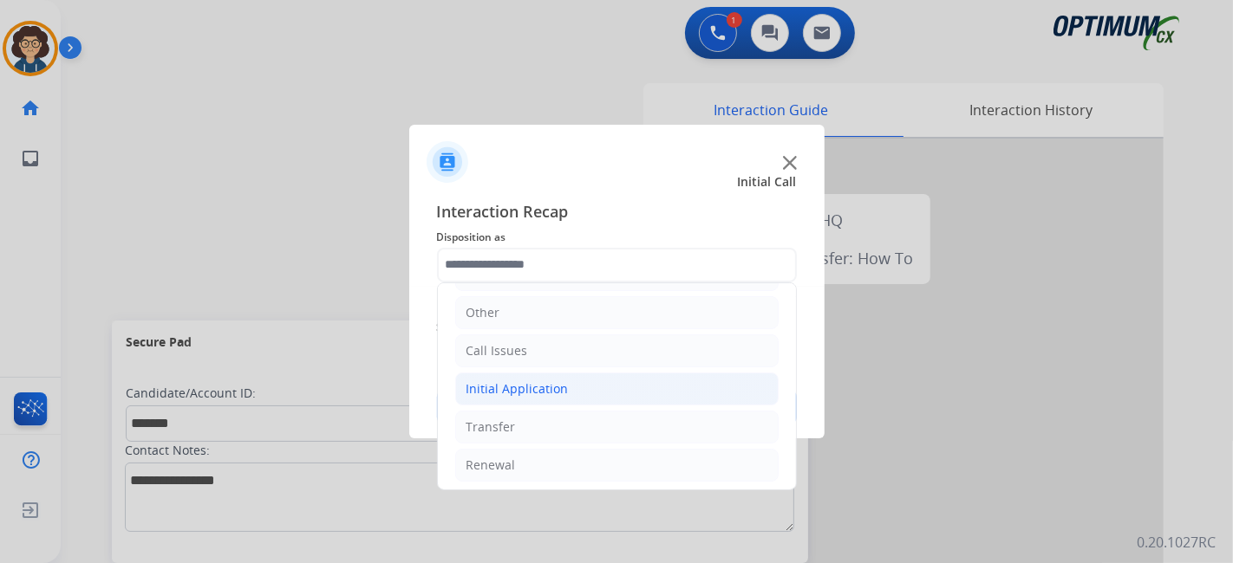
drag, startPoint x: 637, startPoint y: 385, endPoint x: 718, endPoint y: 383, distance: 80.6
click at [639, 383] on li "Initial Application" at bounding box center [616, 389] width 323 height 33
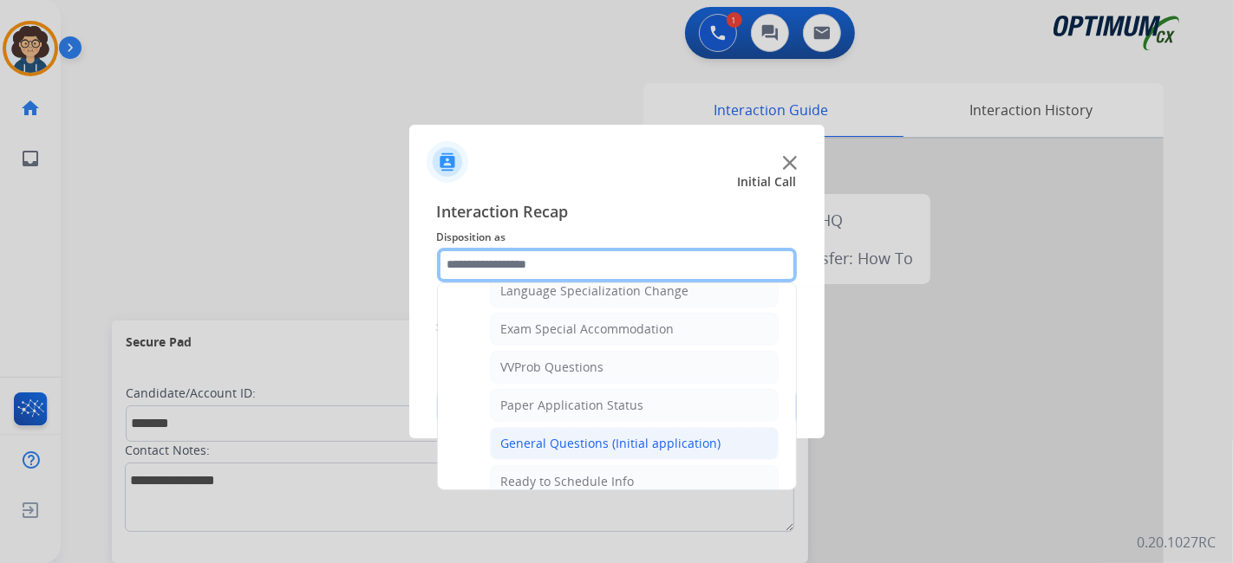
scroll to position [881, 0]
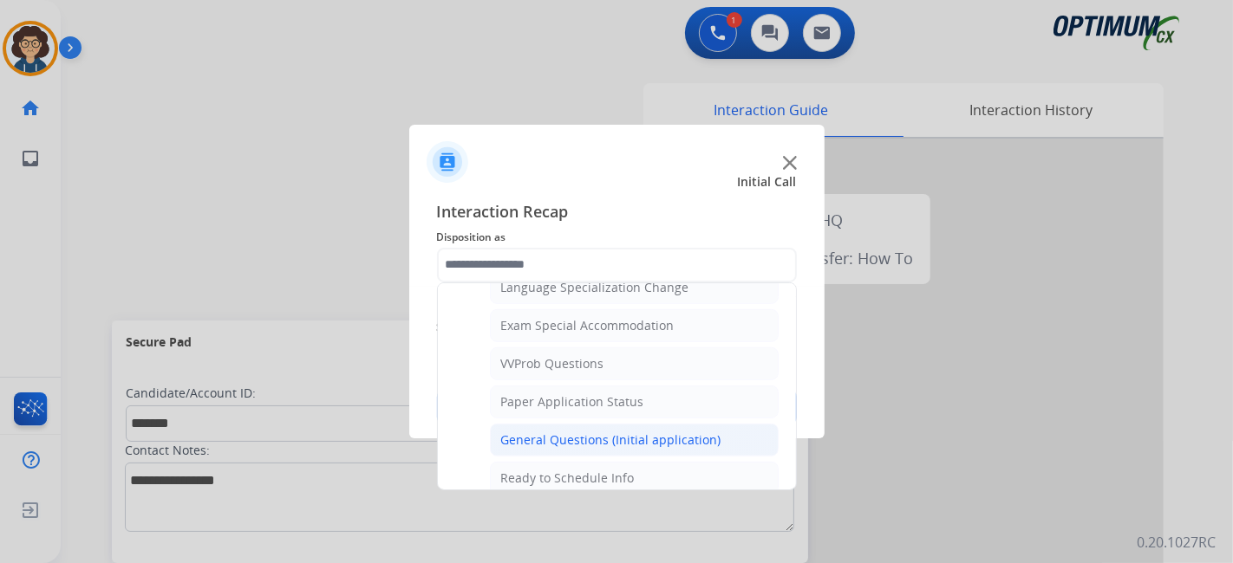
click at [700, 434] on div "General Questions (Initial application)" at bounding box center [611, 440] width 220 height 17
type input "**********"
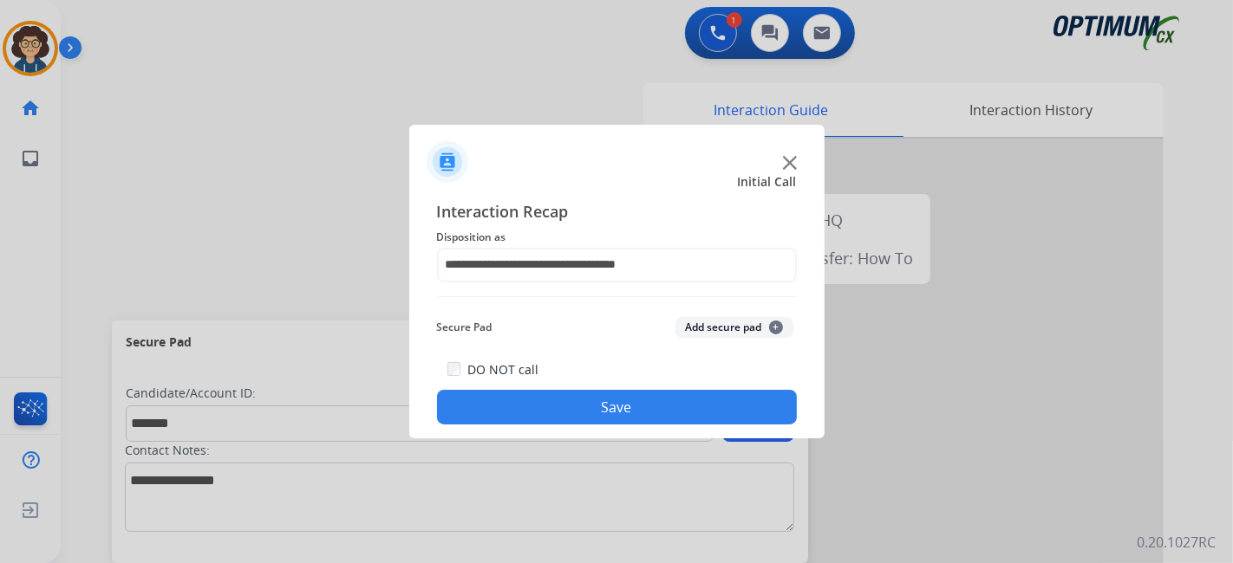
click at [745, 322] on button "Add secure pad +" at bounding box center [734, 327] width 118 height 21
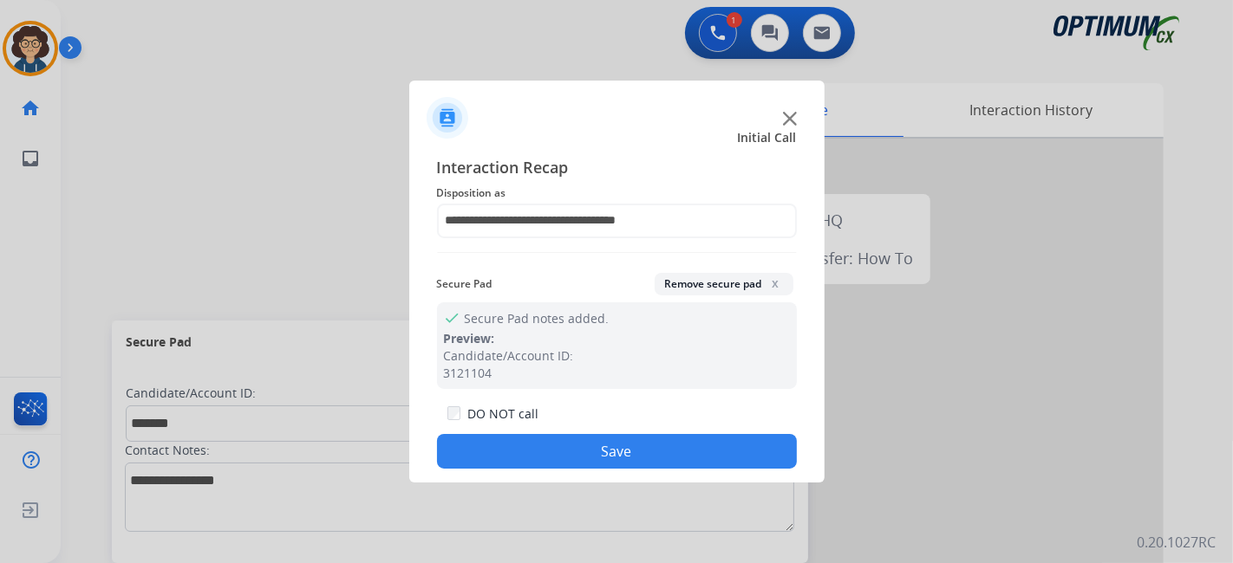
drag, startPoint x: 669, startPoint y: 461, endPoint x: 621, endPoint y: 400, distance: 78.4
click at [668, 461] on button "Save" at bounding box center [617, 451] width 360 height 35
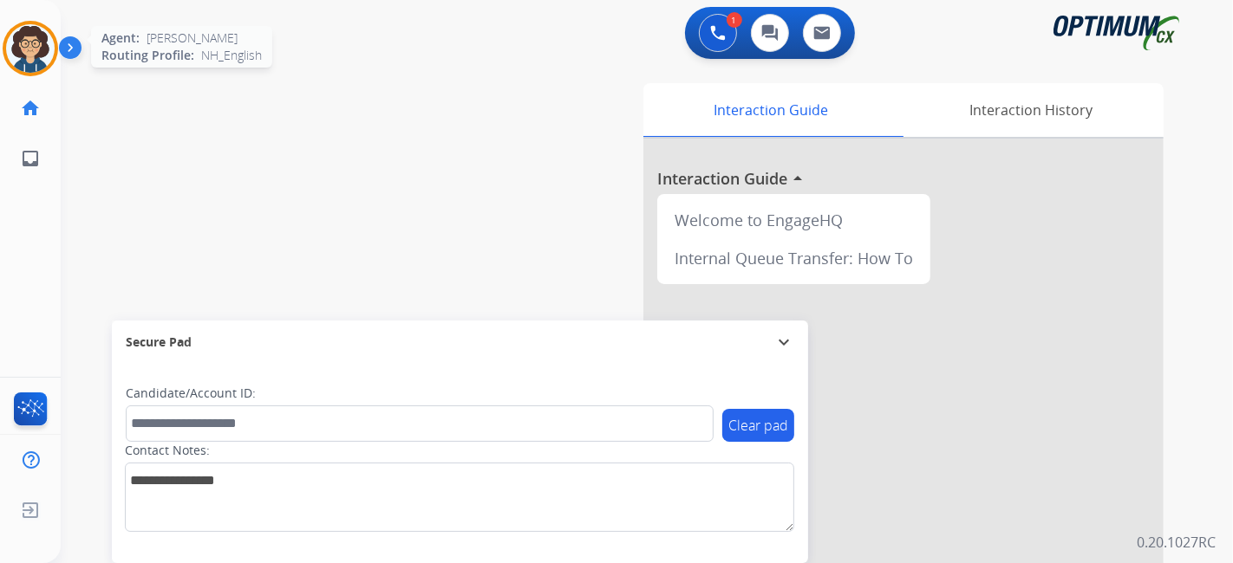
drag, startPoint x: 38, startPoint y: 50, endPoint x: 54, endPoint y: 50, distance: 15.6
click at [40, 50] on img at bounding box center [30, 48] width 49 height 49
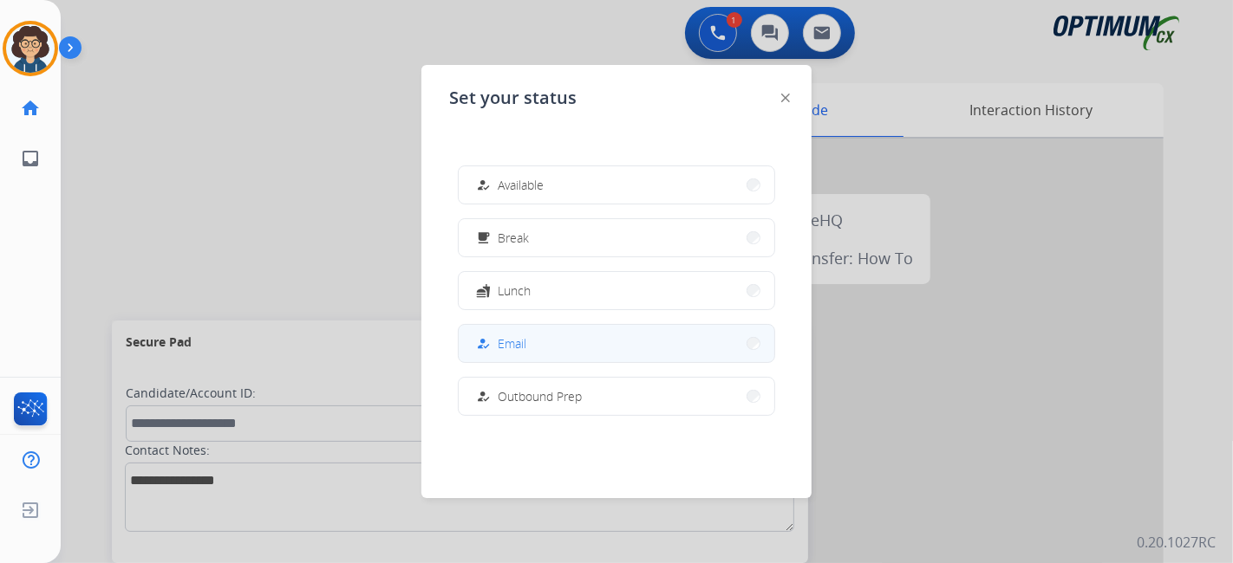
click at [509, 340] on span "Email" at bounding box center [512, 344] width 29 height 18
